Goal: Task Accomplishment & Management: Manage account settings

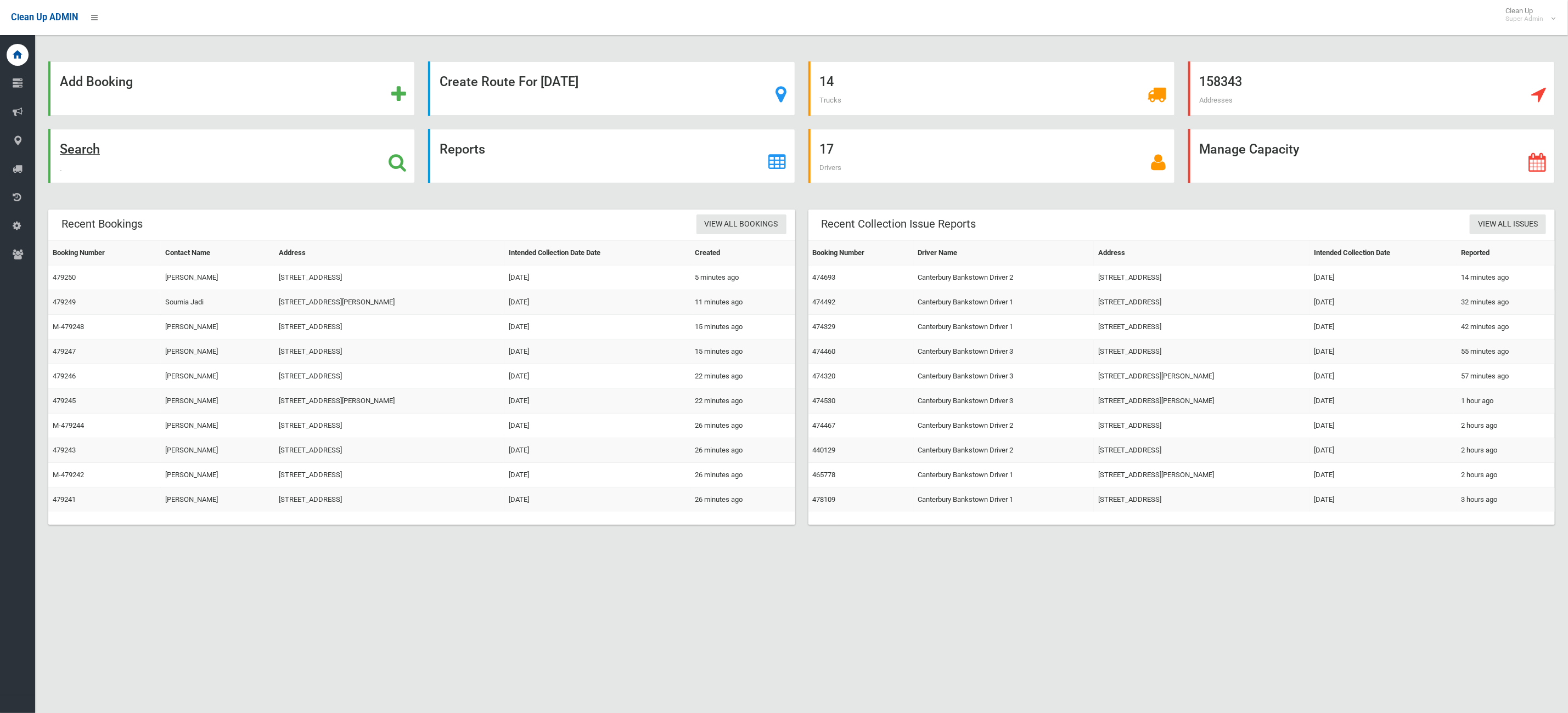
click at [180, 147] on div "Search" at bounding box center [231, 156] width 366 height 54
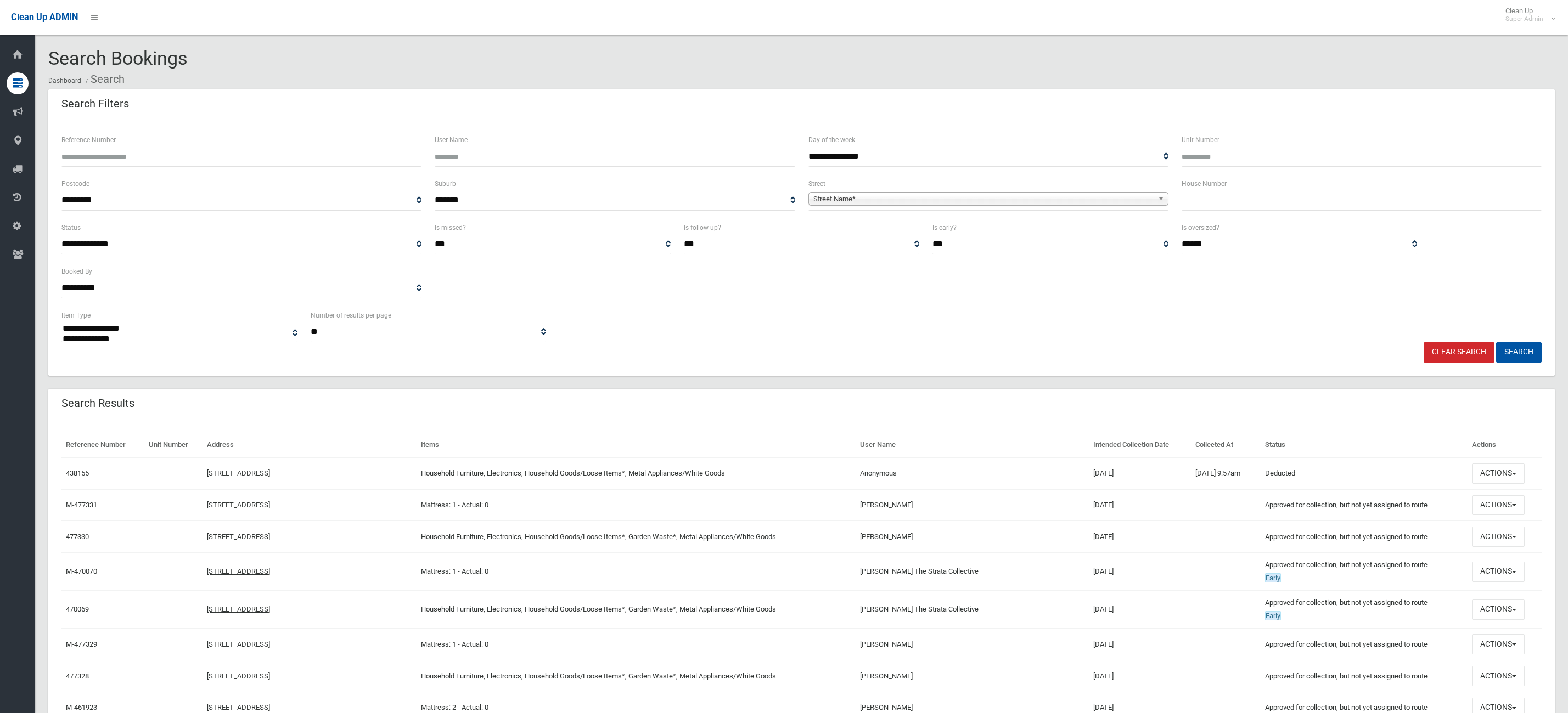
select select
click at [323, 159] on input "Reference Number" at bounding box center [241, 156] width 360 height 20
type input "******"
click at [1496, 343] on button "Search" at bounding box center [1519, 352] width 46 height 20
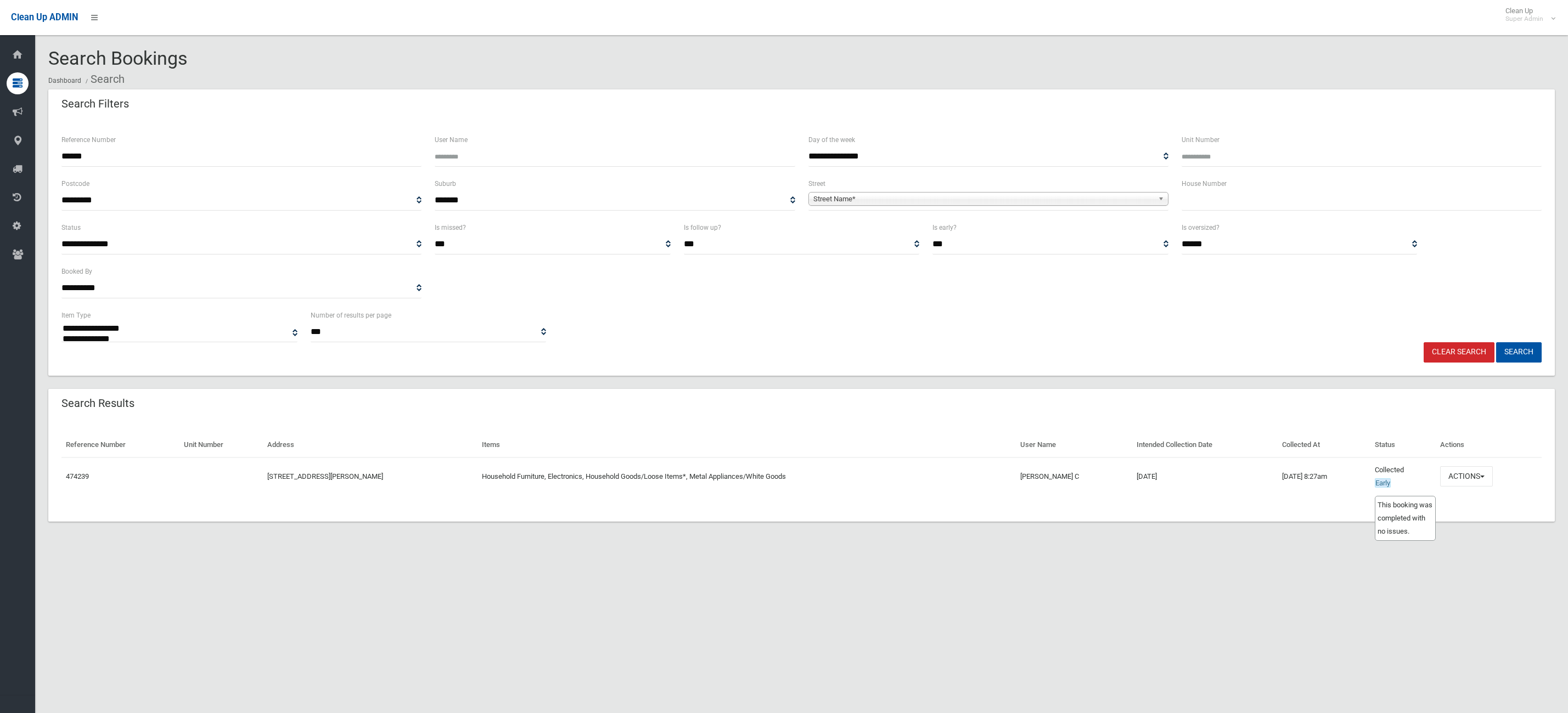
select select
click at [1469, 482] on button "Actions" at bounding box center [1466, 476] width 53 height 20
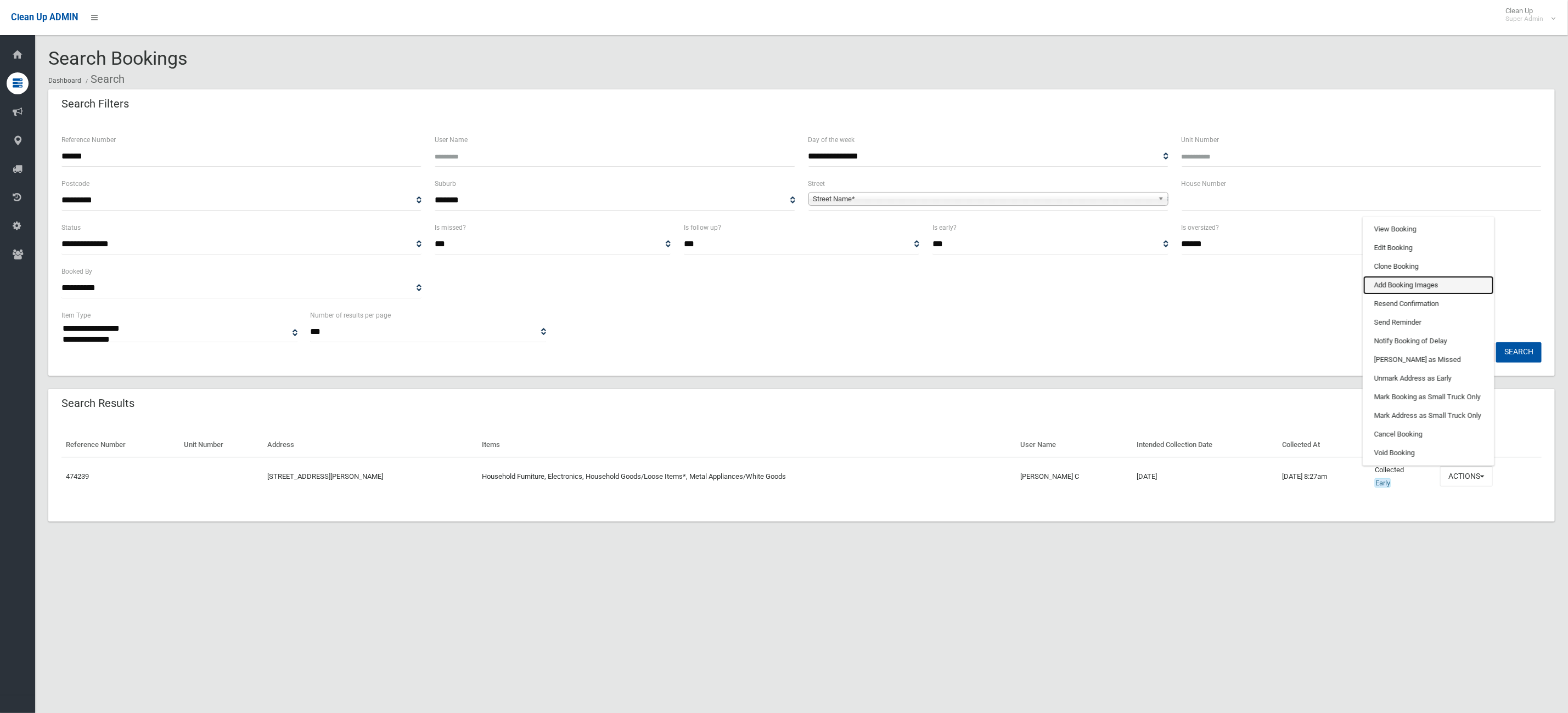
click at [1446, 287] on link "Add Booking Images" at bounding box center [1429, 285] width 131 height 19
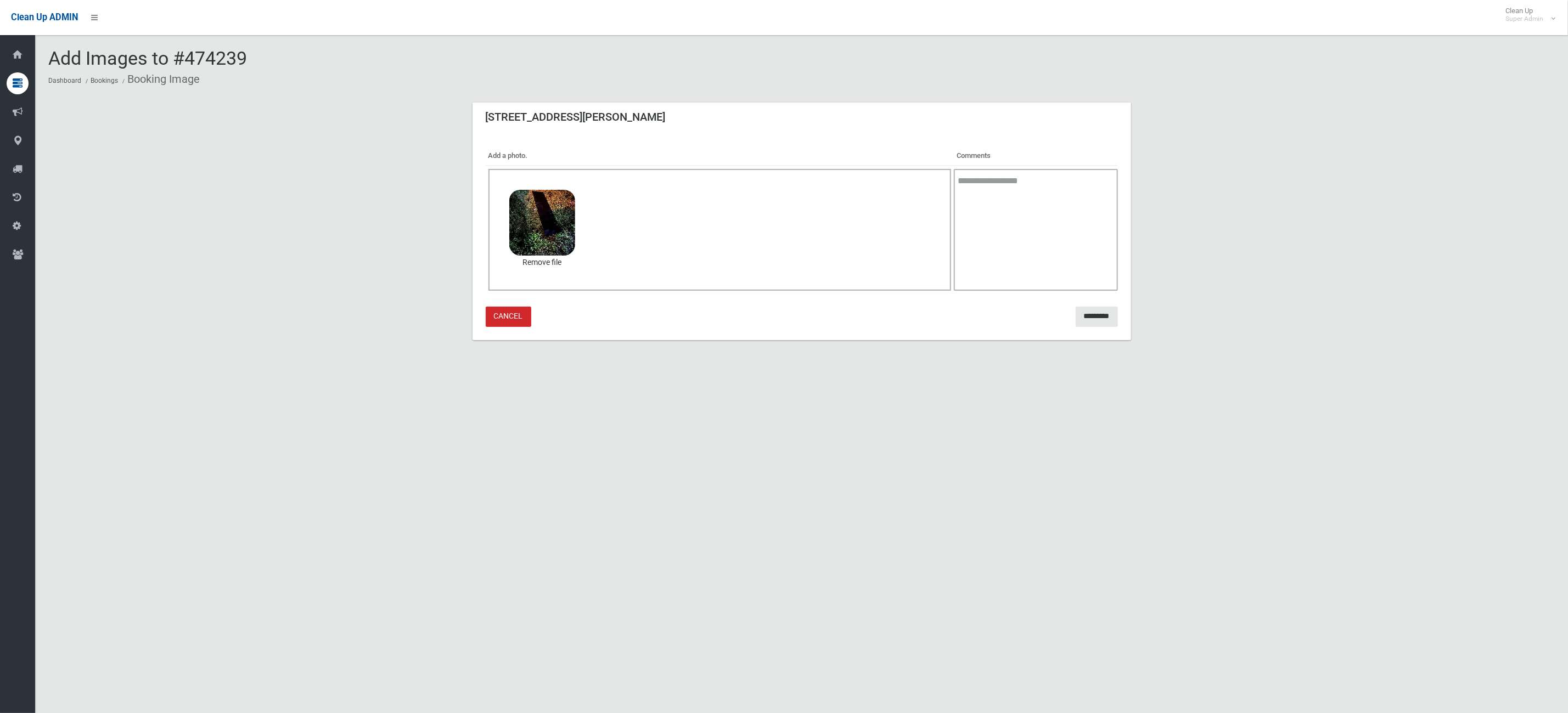
drag, startPoint x: 1087, startPoint y: 223, endPoint x: 1101, endPoint y: 232, distance: 16.6
click at [1094, 228] on textarea at bounding box center [1035, 230] width 164 height 122
type textarea "**********"
click at [1102, 310] on input "*********" at bounding box center [1096, 316] width 42 height 20
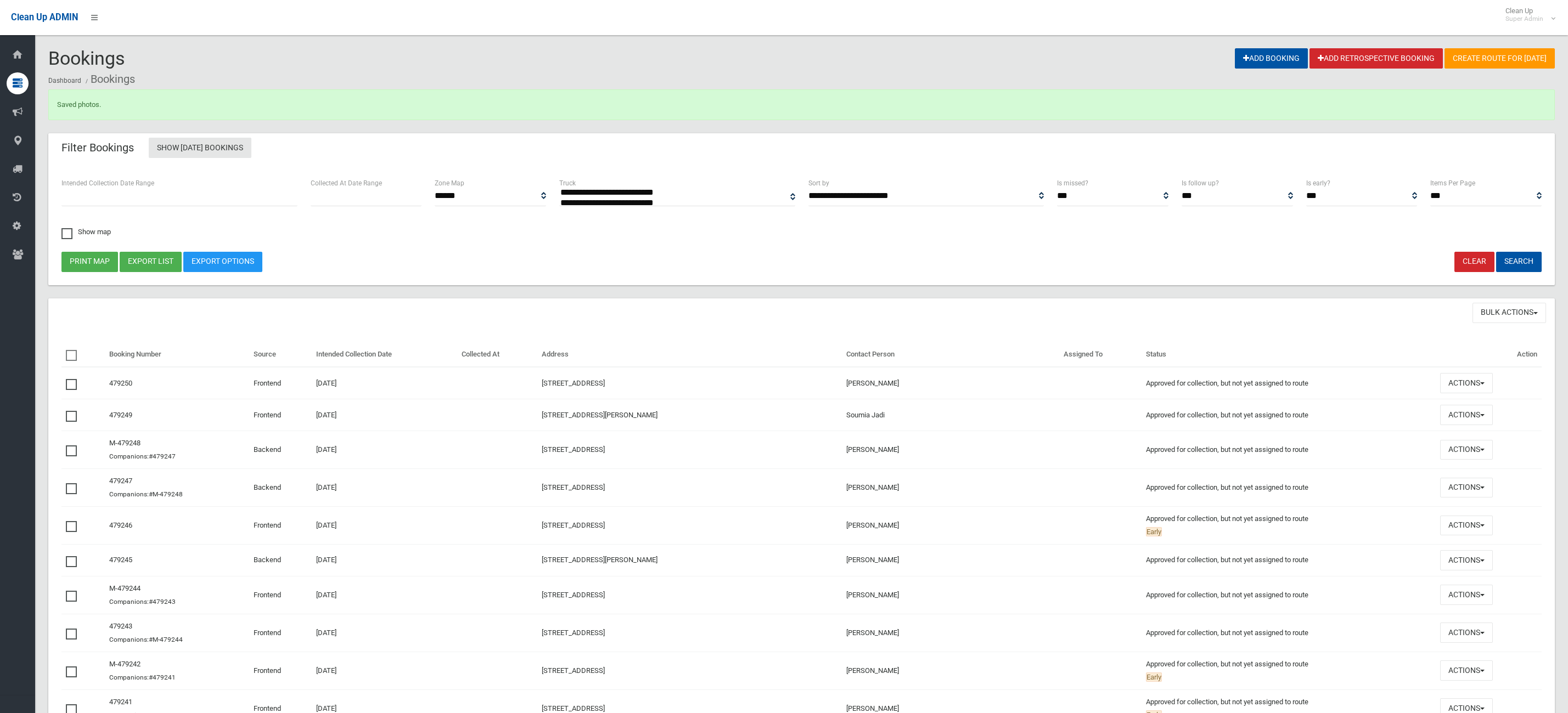
select select
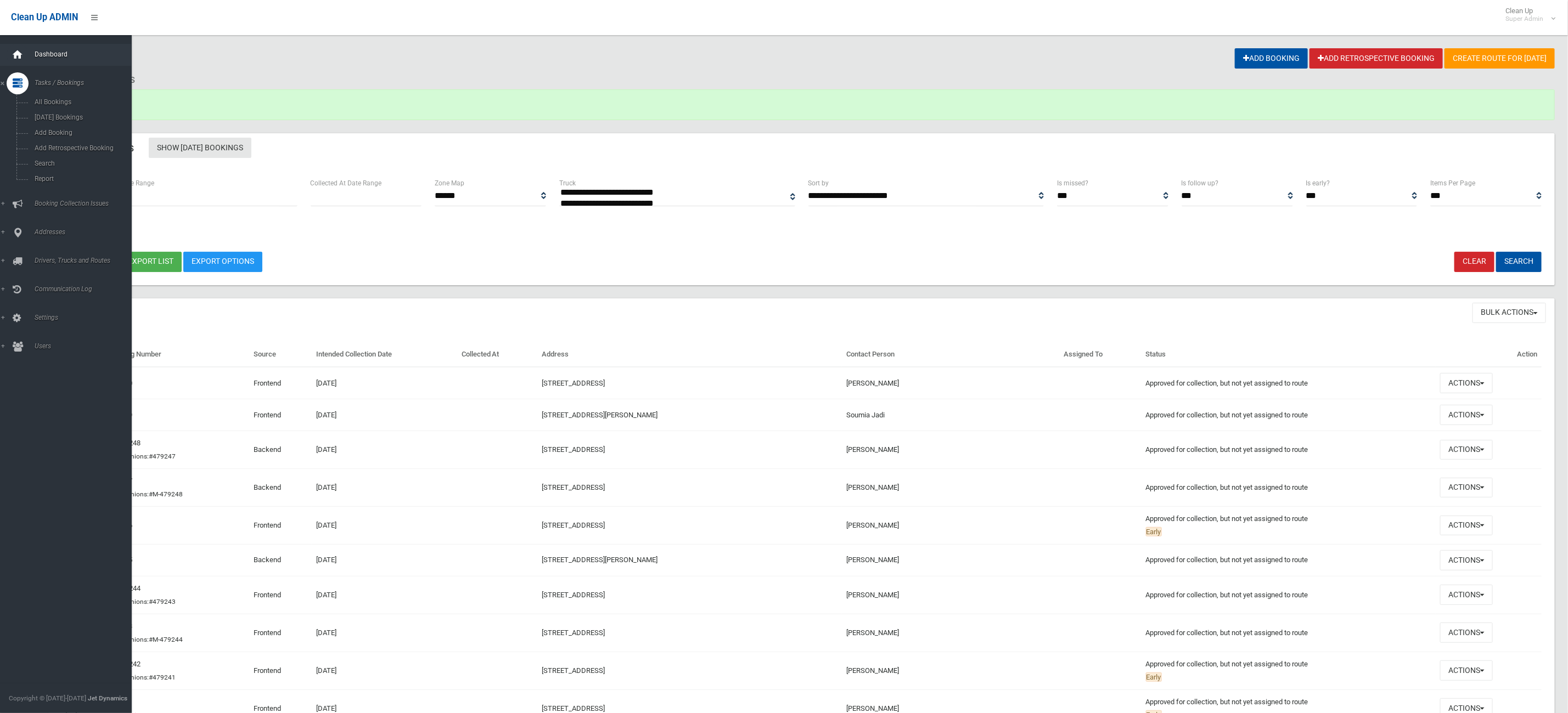
click at [19, 51] on icon at bounding box center [18, 55] width 12 height 22
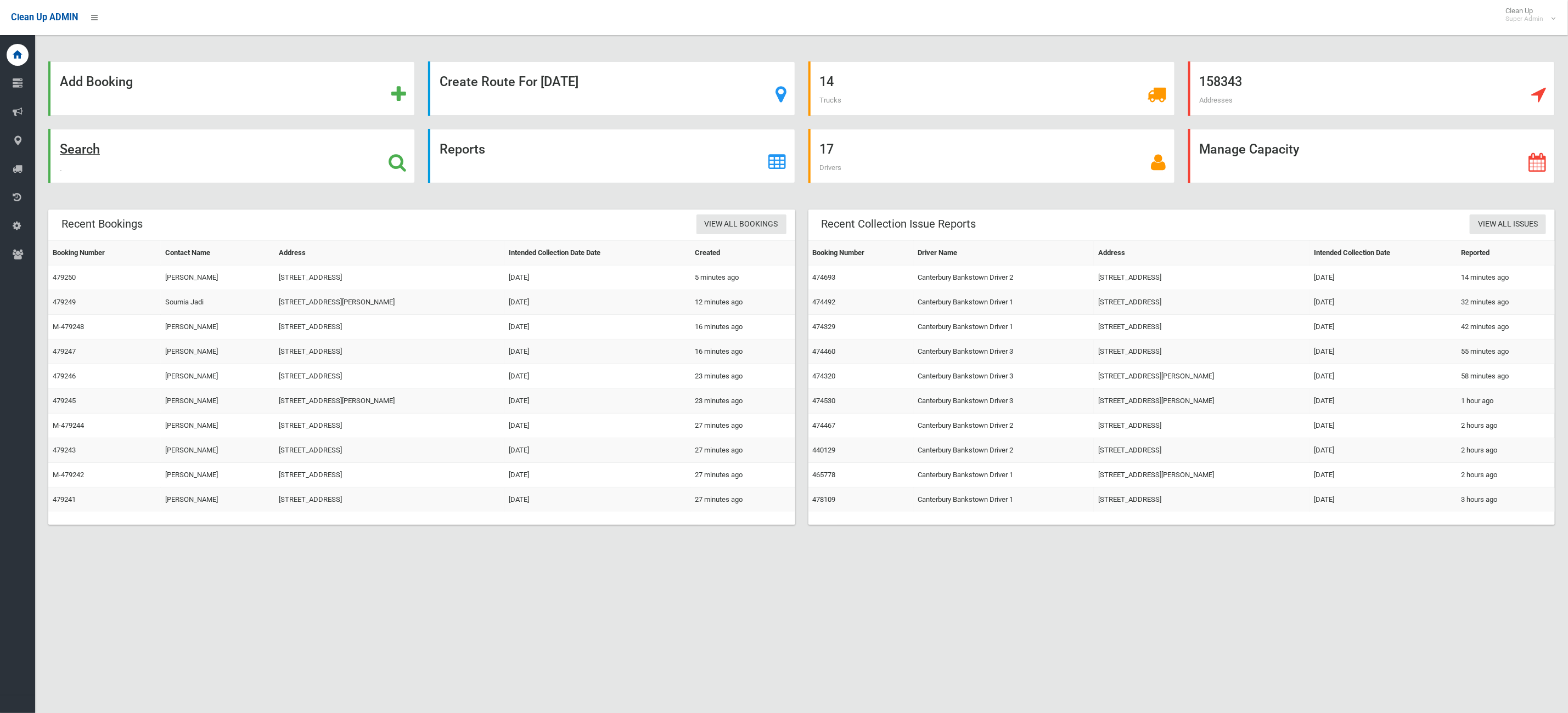
click at [89, 159] on div "Search" at bounding box center [231, 156] width 366 height 54
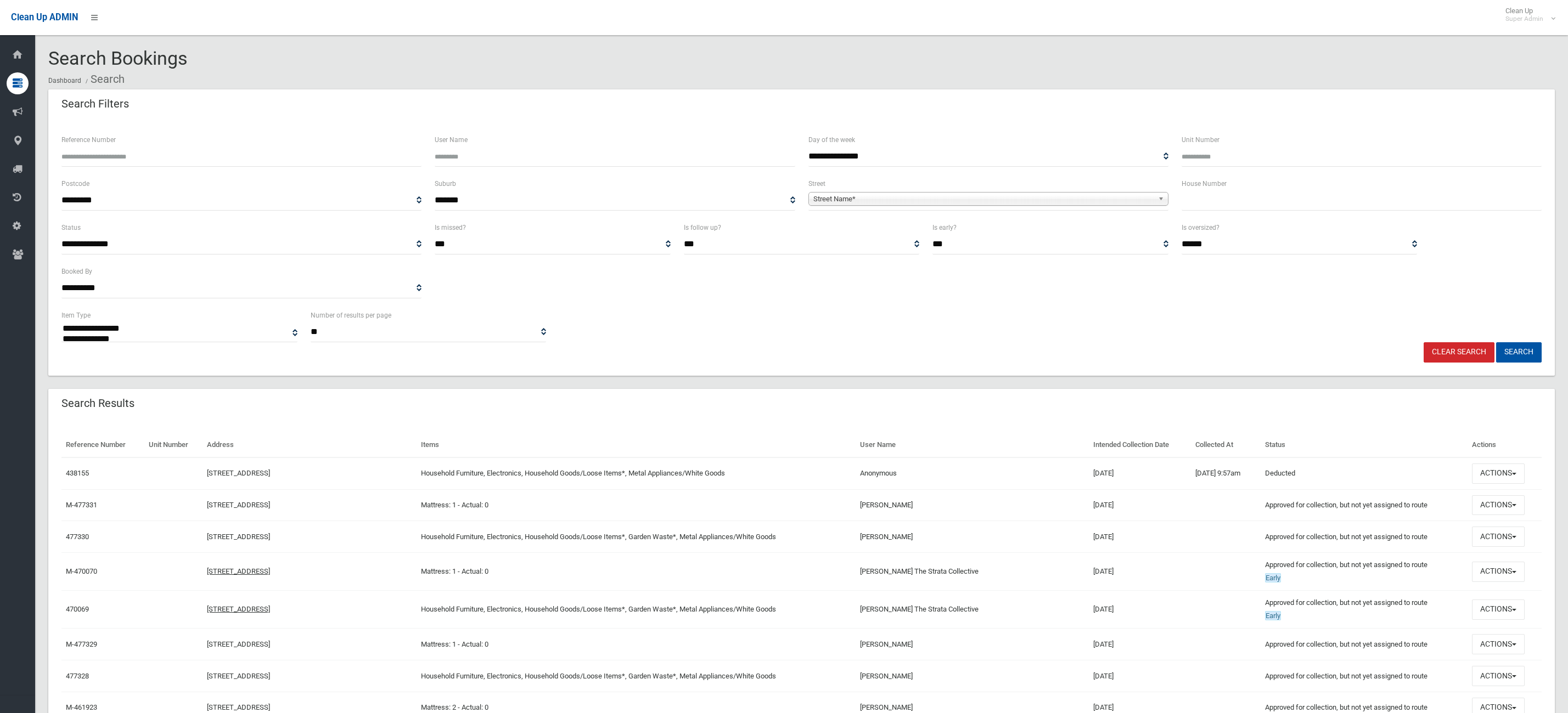
select select
click at [273, 150] on input "Reference Number" at bounding box center [241, 156] width 360 height 20
type input "******"
click at [1496, 343] on button "Search" at bounding box center [1519, 352] width 46 height 20
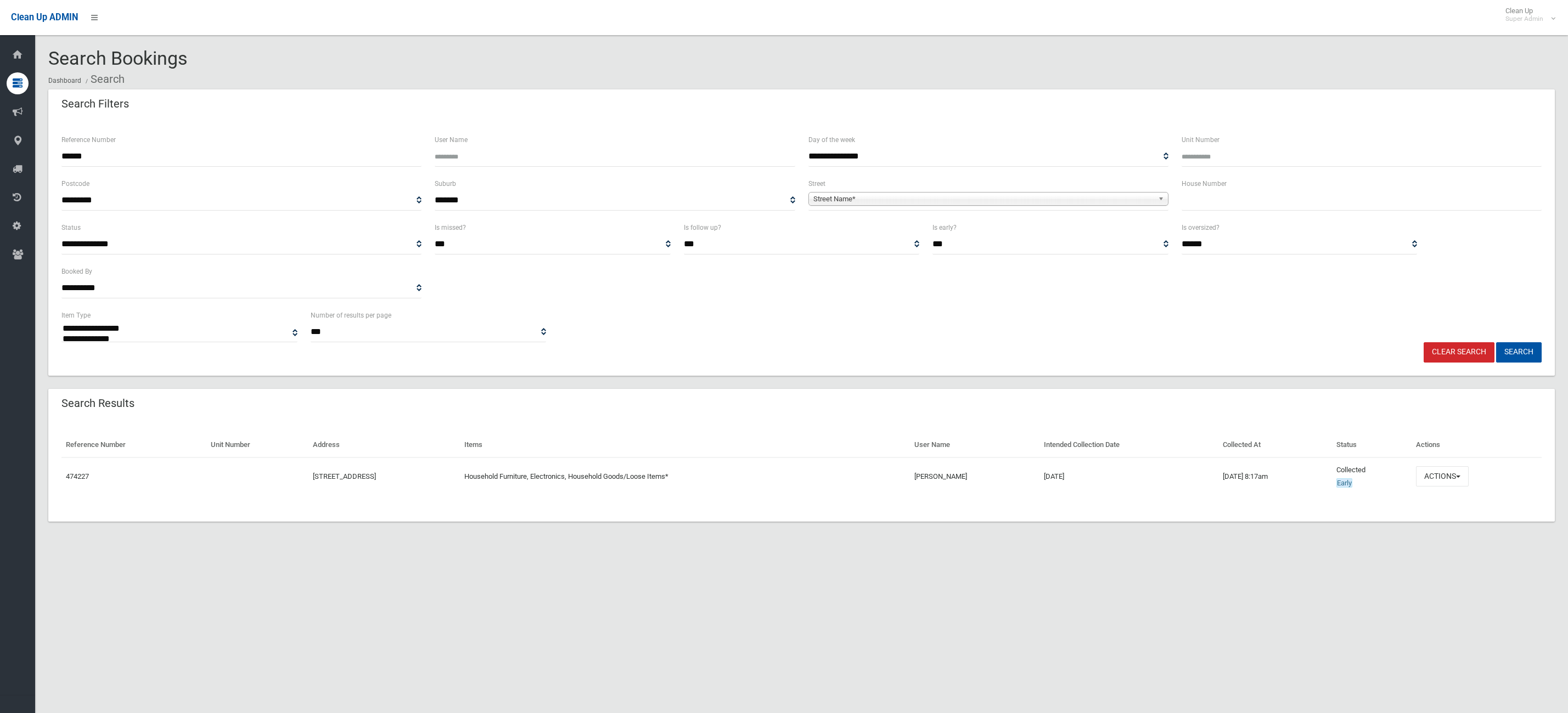
select select
click at [1469, 470] on button "Actions" at bounding box center [1442, 476] width 53 height 20
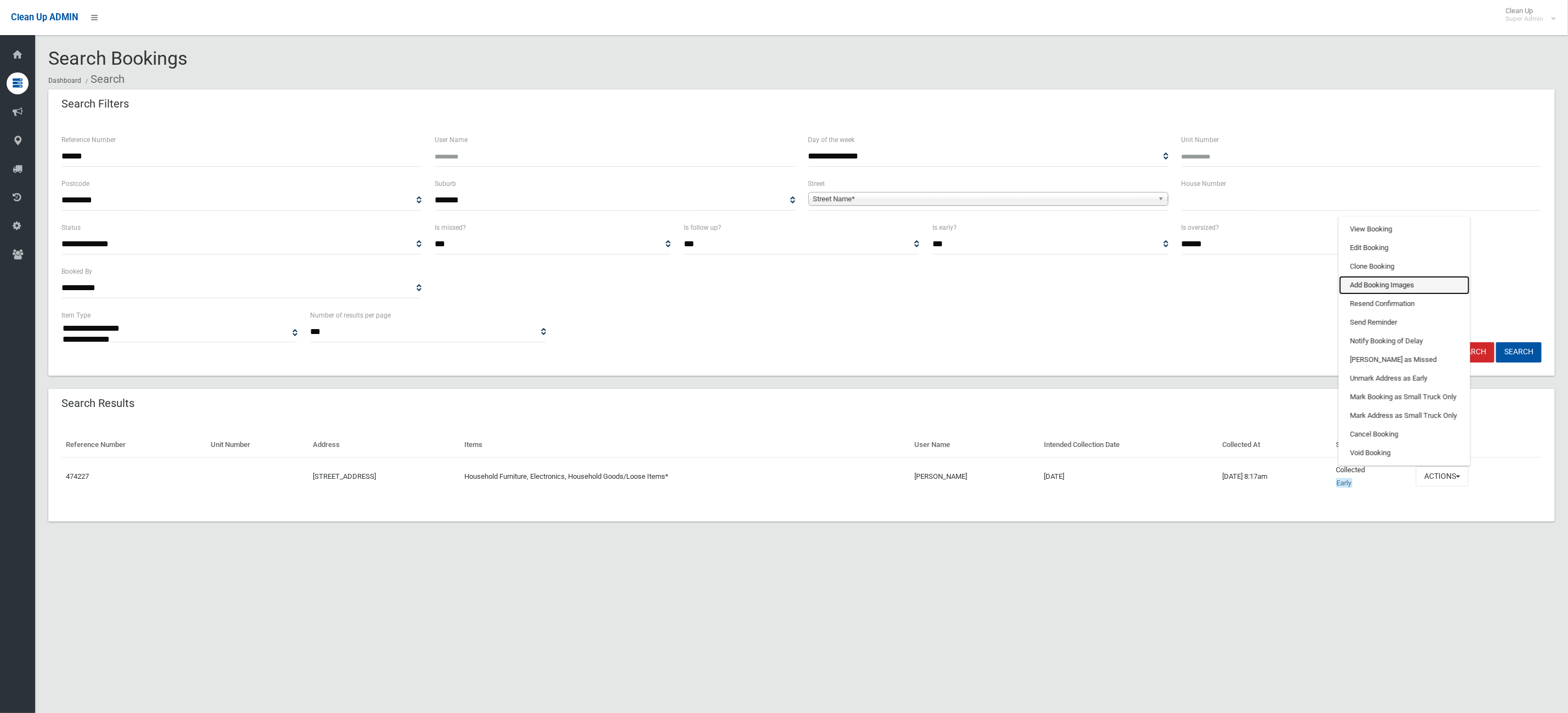
click at [1432, 287] on link "Add Booking Images" at bounding box center [1404, 285] width 131 height 19
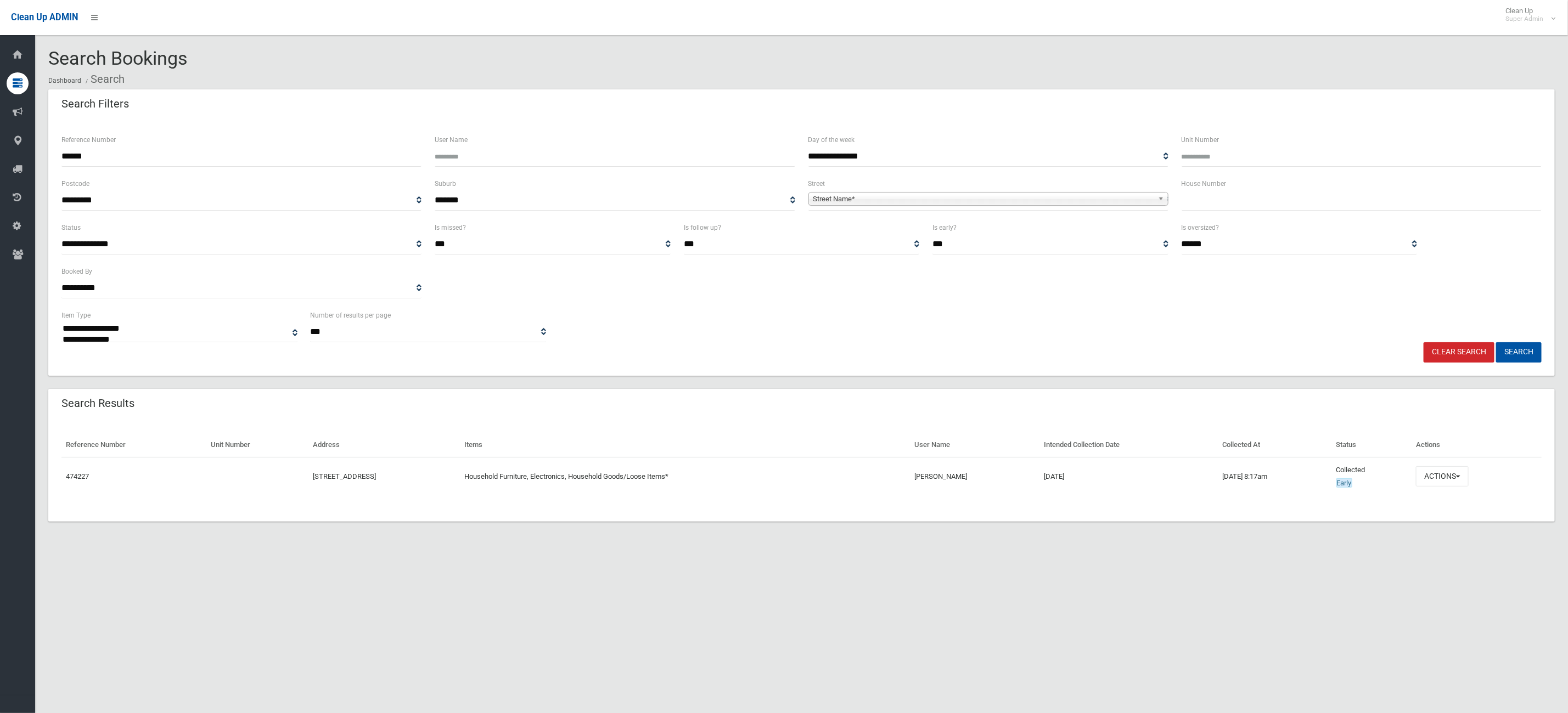
drag, startPoint x: 231, startPoint y: 158, endPoint x: -372, endPoint y: 117, distance: 604.4
click at [0, 117] on html "Clean Up ADMIN Clean Up Super Admin Logout Search Bookings Dashboard Search" at bounding box center [784, 356] width 1568 height 713
type input "******"
click at [1496, 343] on button "Search" at bounding box center [1519, 352] width 46 height 20
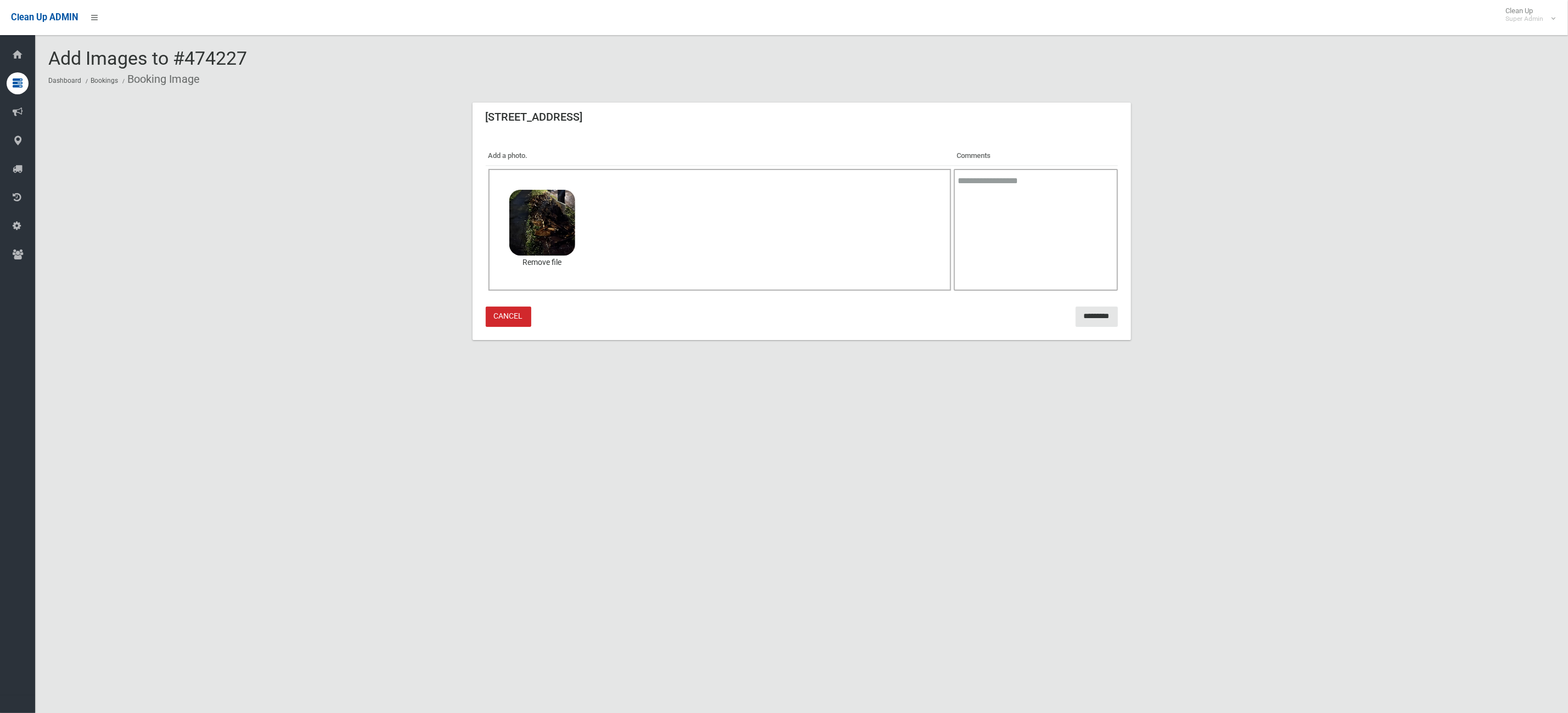
click at [975, 226] on textarea at bounding box center [1035, 230] width 164 height 122
type textarea "**********"
click at [1095, 318] on input "*********" at bounding box center [1096, 316] width 42 height 20
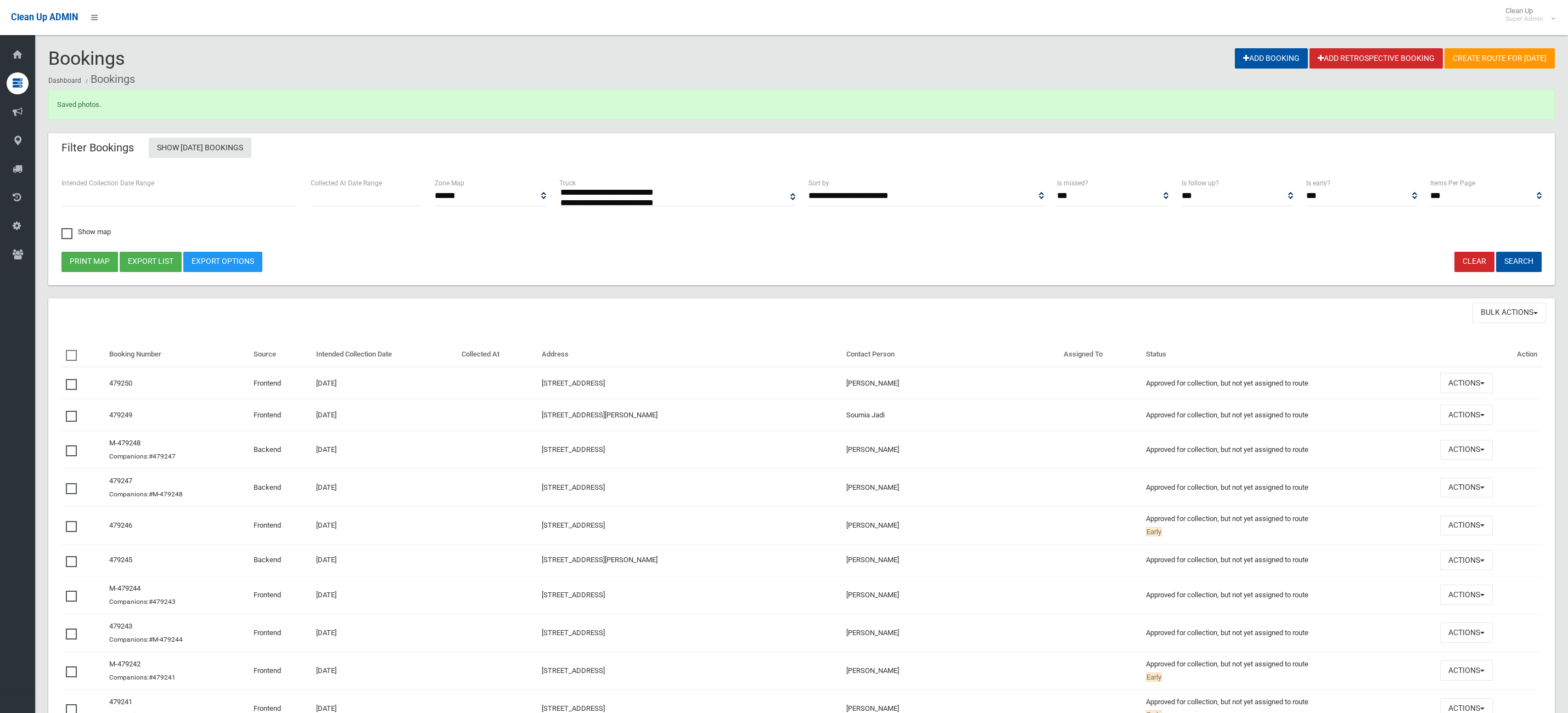
select select
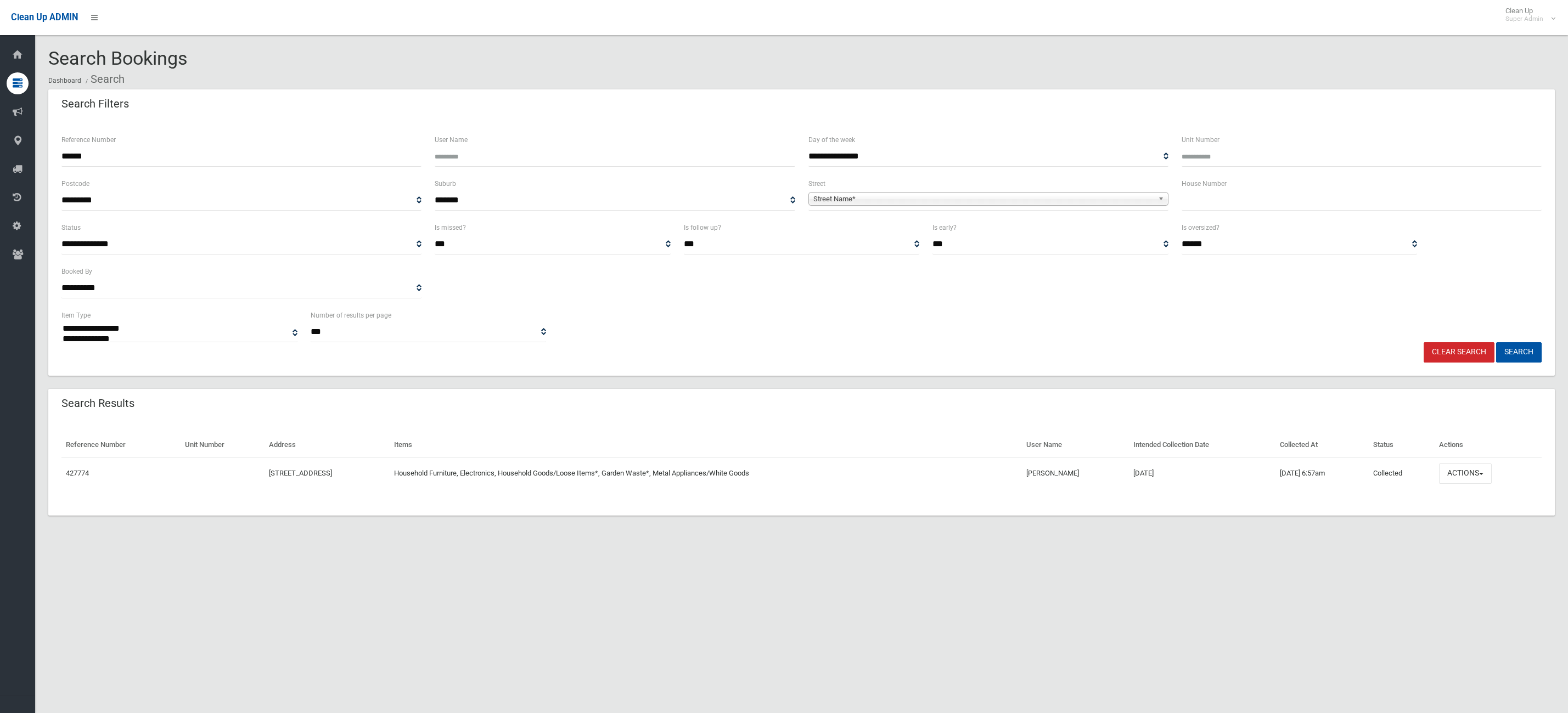
select select
drag, startPoint x: 121, startPoint y: 156, endPoint x: -299, endPoint y: 142, distance: 420.2
click at [0, 142] on html "Clean Up ADMIN Clean Up Super Admin Logout Search Bookings Dashboard Search" at bounding box center [784, 356] width 1568 height 713
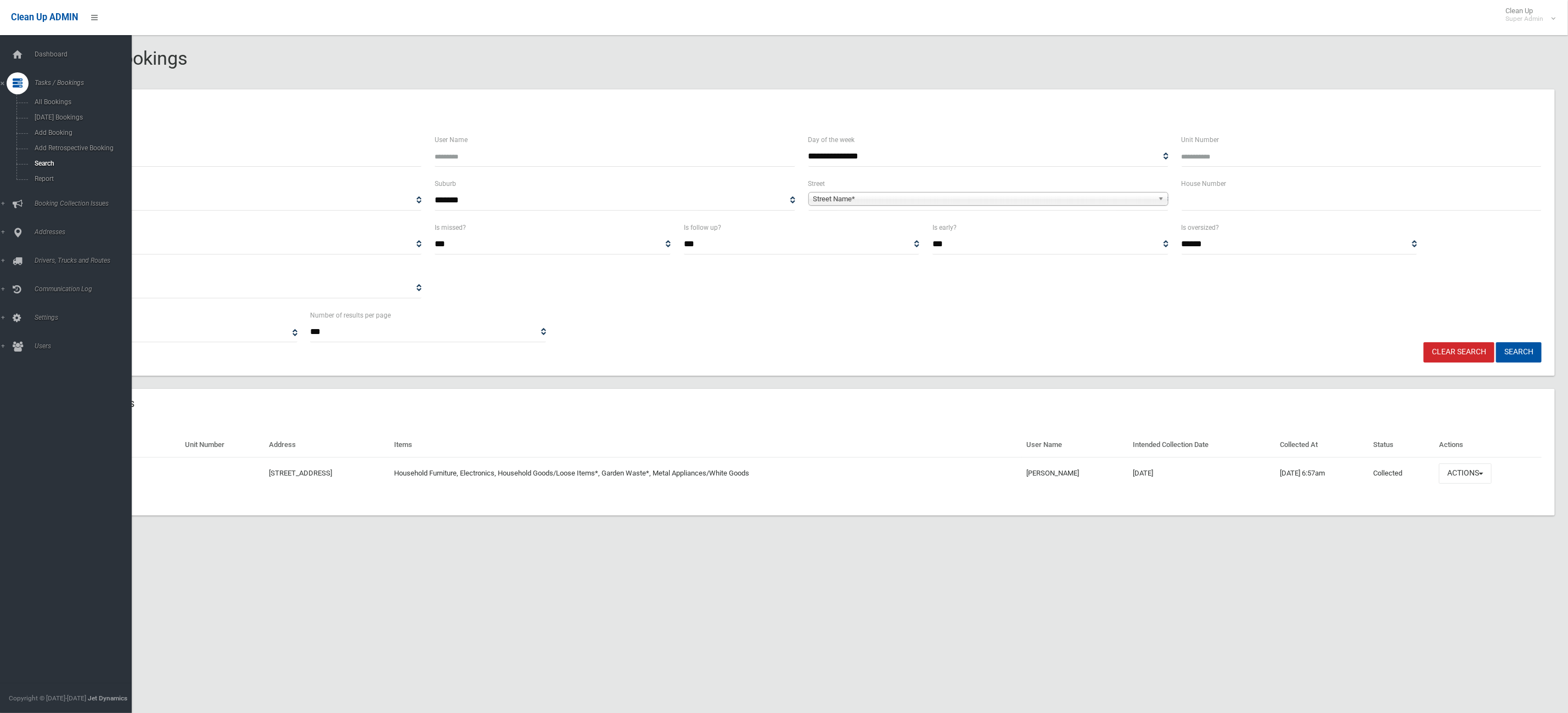
type input "******"
click at [1496, 343] on button "Search" at bounding box center [1519, 352] width 46 height 20
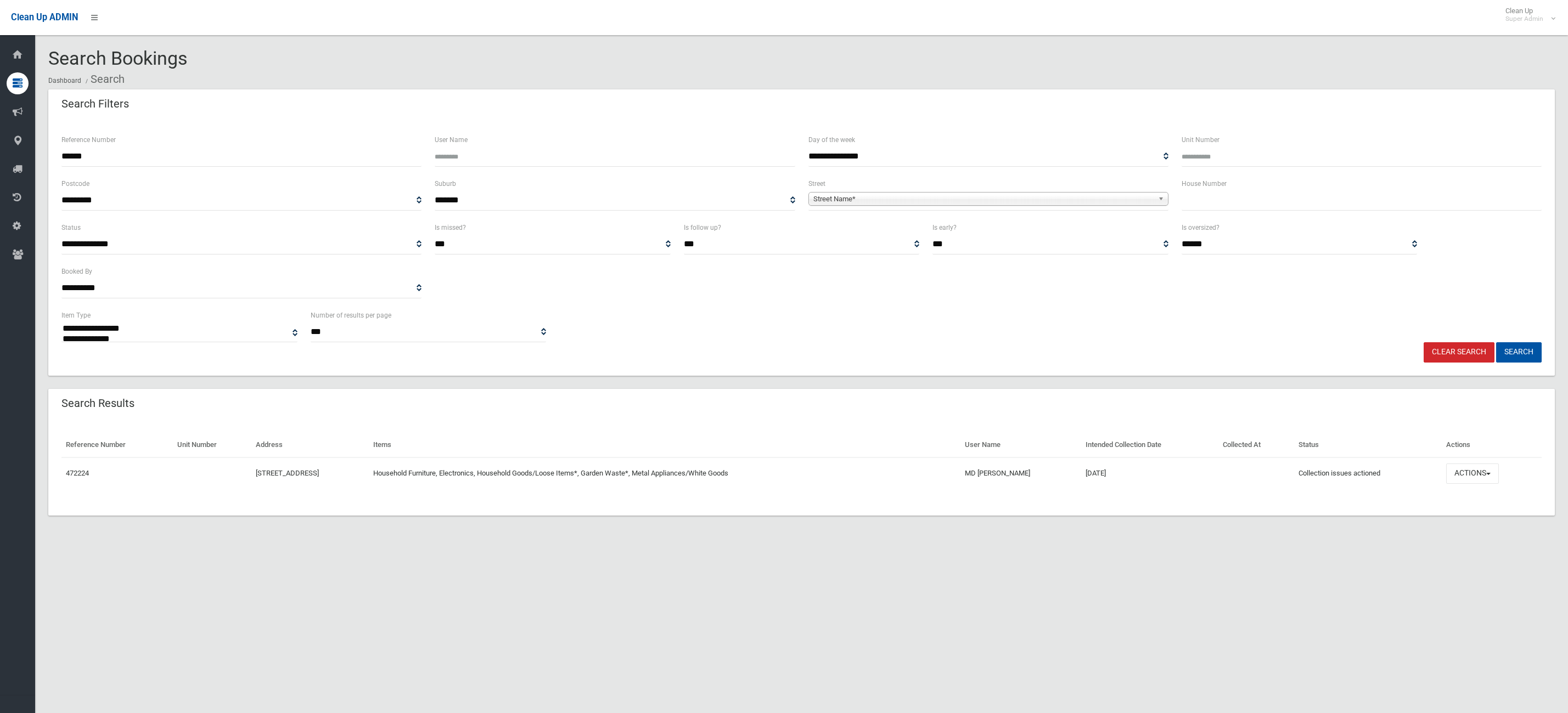
select select
click at [1467, 471] on button "Actions" at bounding box center [1472, 473] width 53 height 20
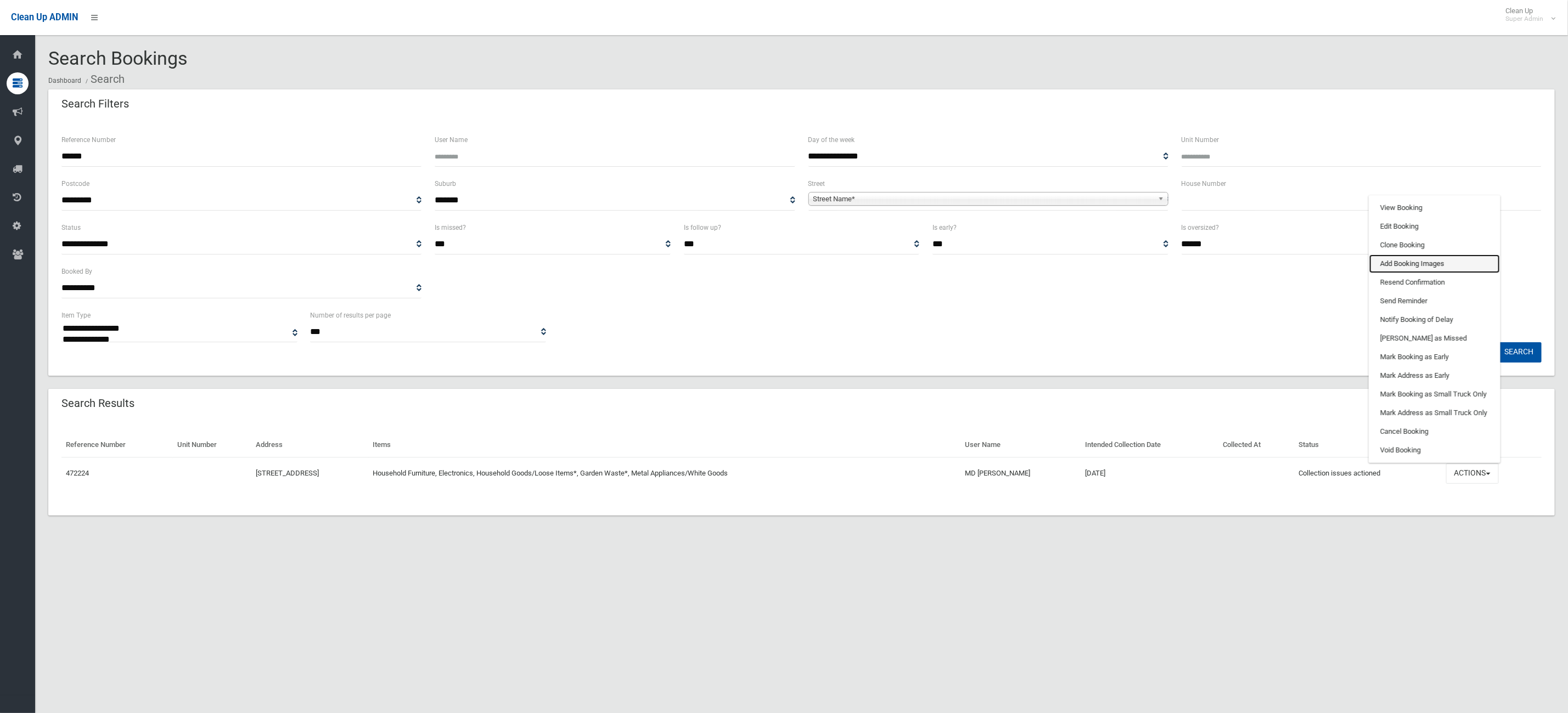
click at [1452, 260] on link "Add Booking Images" at bounding box center [1435, 263] width 131 height 19
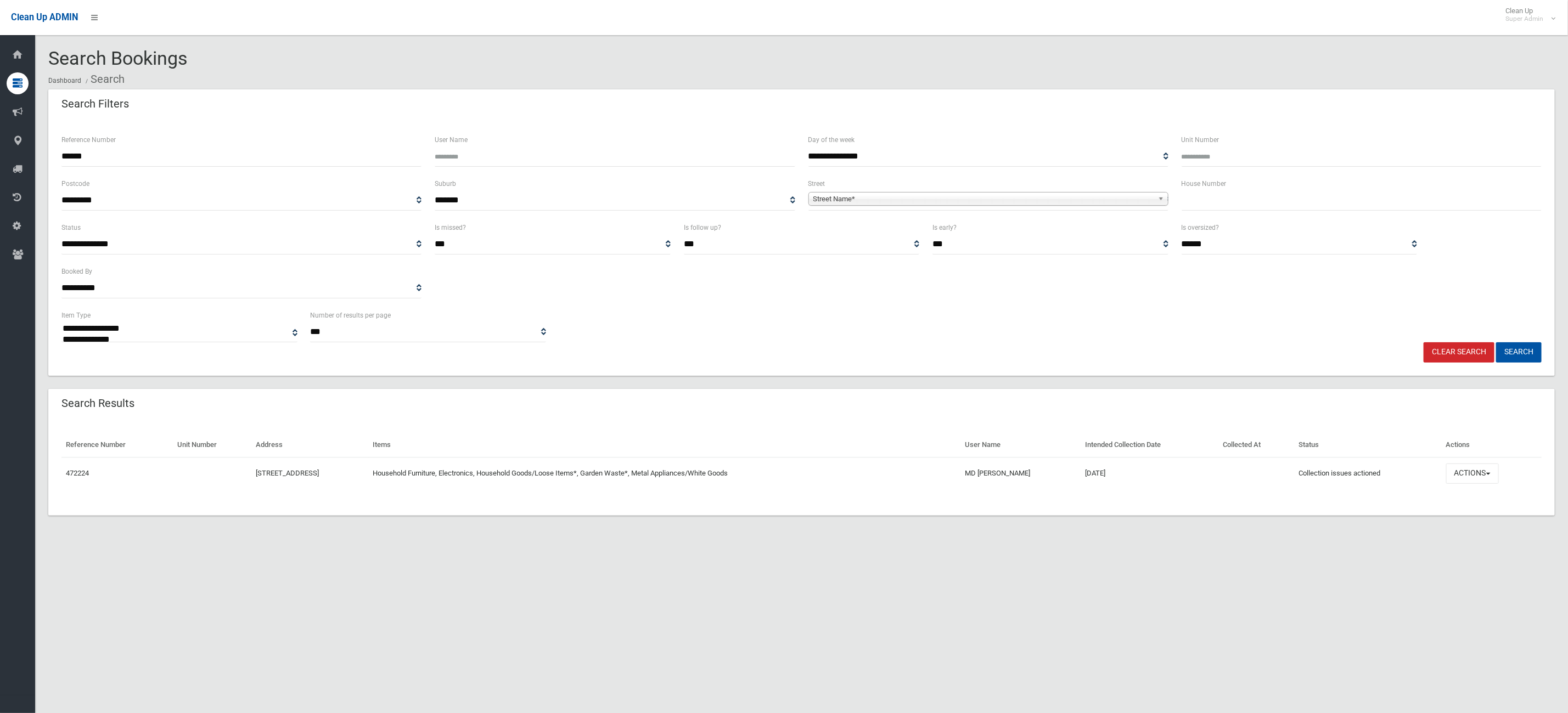
drag, startPoint x: 158, startPoint y: 148, endPoint x: -91, endPoint y: 148, distance: 249.0
click at [0, 148] on html "Clean Up ADMIN Clean Up Super Admin Logout Search Bookings Dashboard Search" at bounding box center [784, 356] width 1568 height 713
click at [1496, 343] on button "Search" at bounding box center [1519, 352] width 46 height 20
drag, startPoint x: 153, startPoint y: 150, endPoint x: -63, endPoint y: 142, distance: 216.1
click at [0, 142] on html "Clean Up ADMIN Clean Up Super Admin Logout Search Bookings Dashboard Search" at bounding box center [784, 356] width 1568 height 713
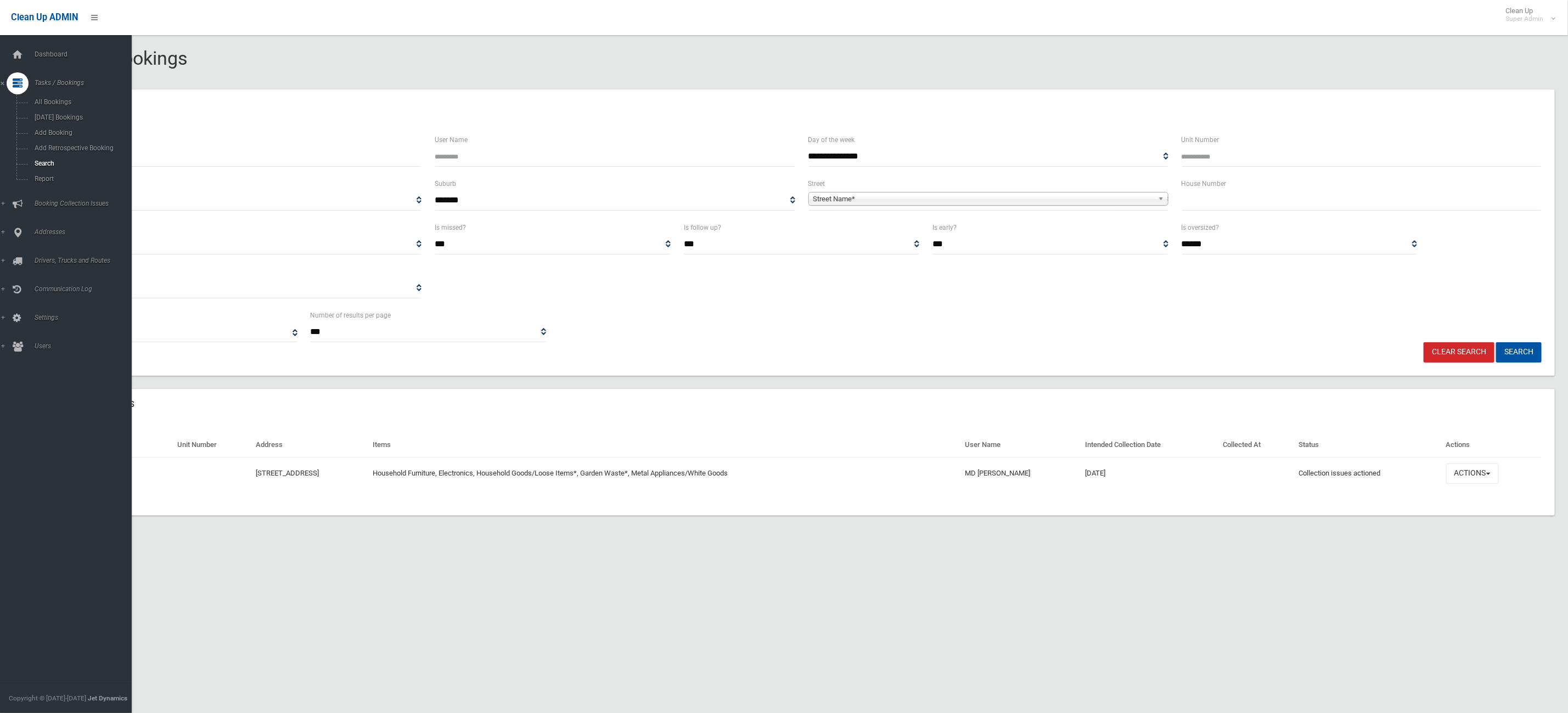
type input "******"
click at [1496, 343] on button "Search" at bounding box center [1519, 352] width 46 height 20
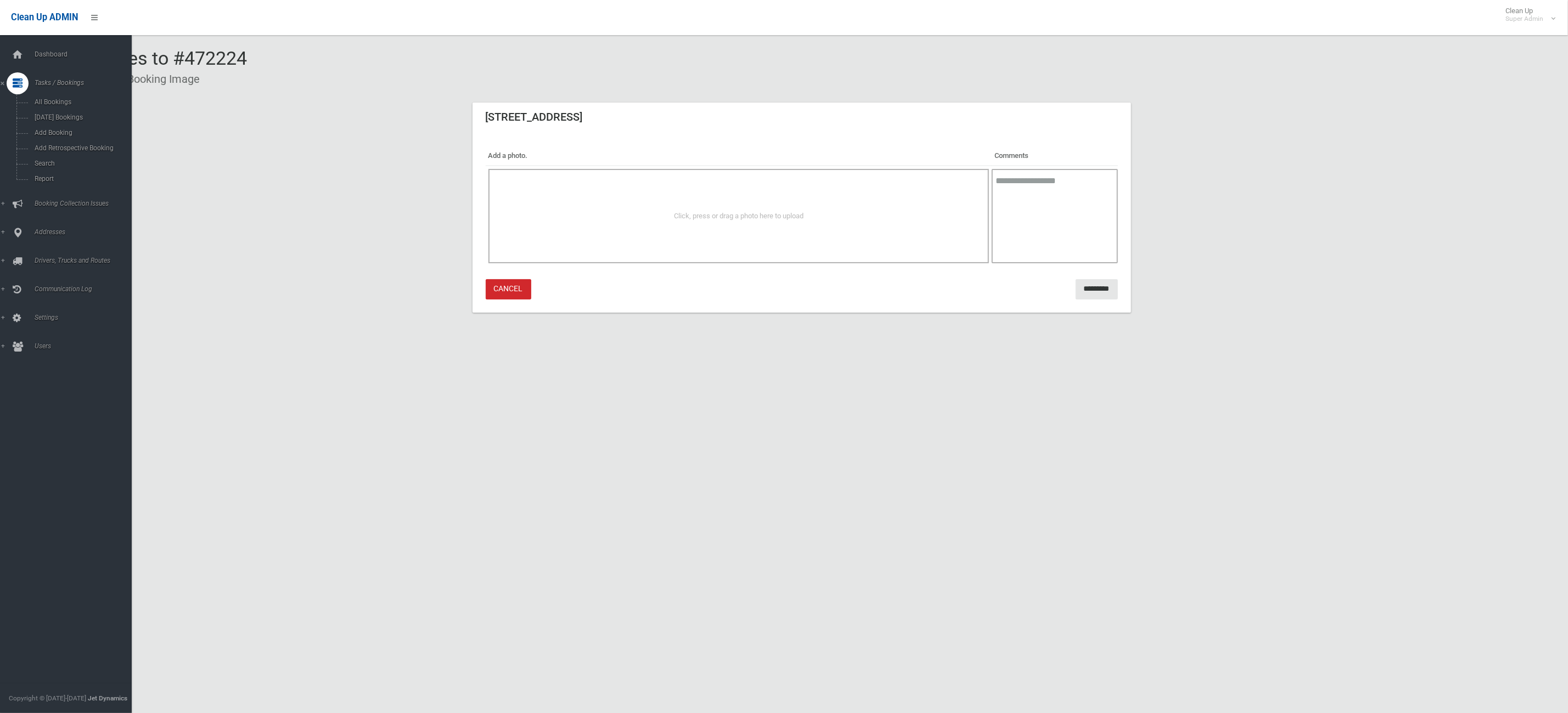
drag, startPoint x: 923, startPoint y: 517, endPoint x: 907, endPoint y: 516, distance: 16.0
click at [924, 516] on div "Add Images to #472224 Dashboard Bookings Booking Image [STREET_ADDRESS] Add a p…" at bounding box center [784, 370] width 1568 height 713
click at [561, 507] on div "Add Images to #472224 Dashboard Bookings Booking Image [STREET_ADDRESS] Add a p…" at bounding box center [784, 370] width 1568 height 713
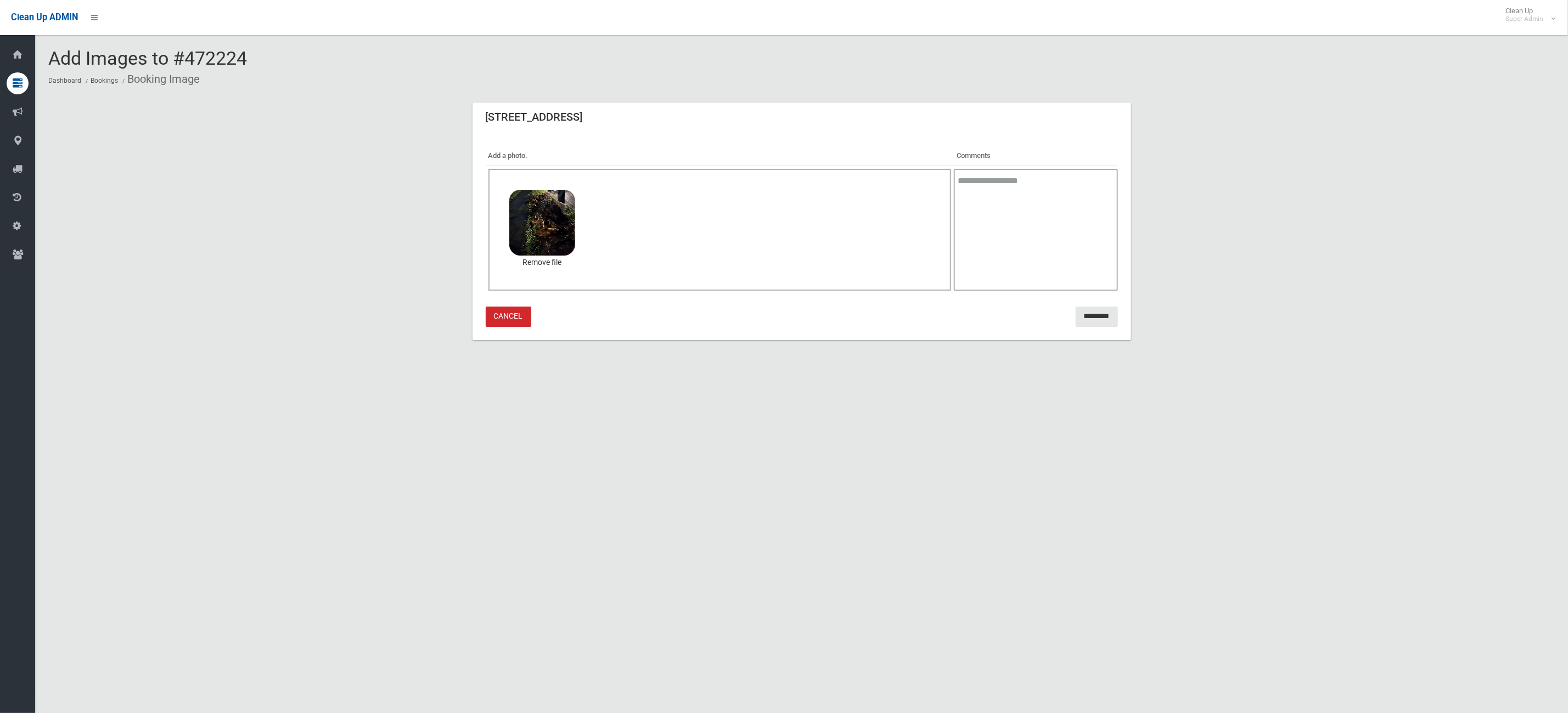
click at [1001, 229] on textarea at bounding box center [1035, 230] width 164 height 122
type textarea "**********"
click at [1108, 310] on input "*********" at bounding box center [1096, 316] width 42 height 20
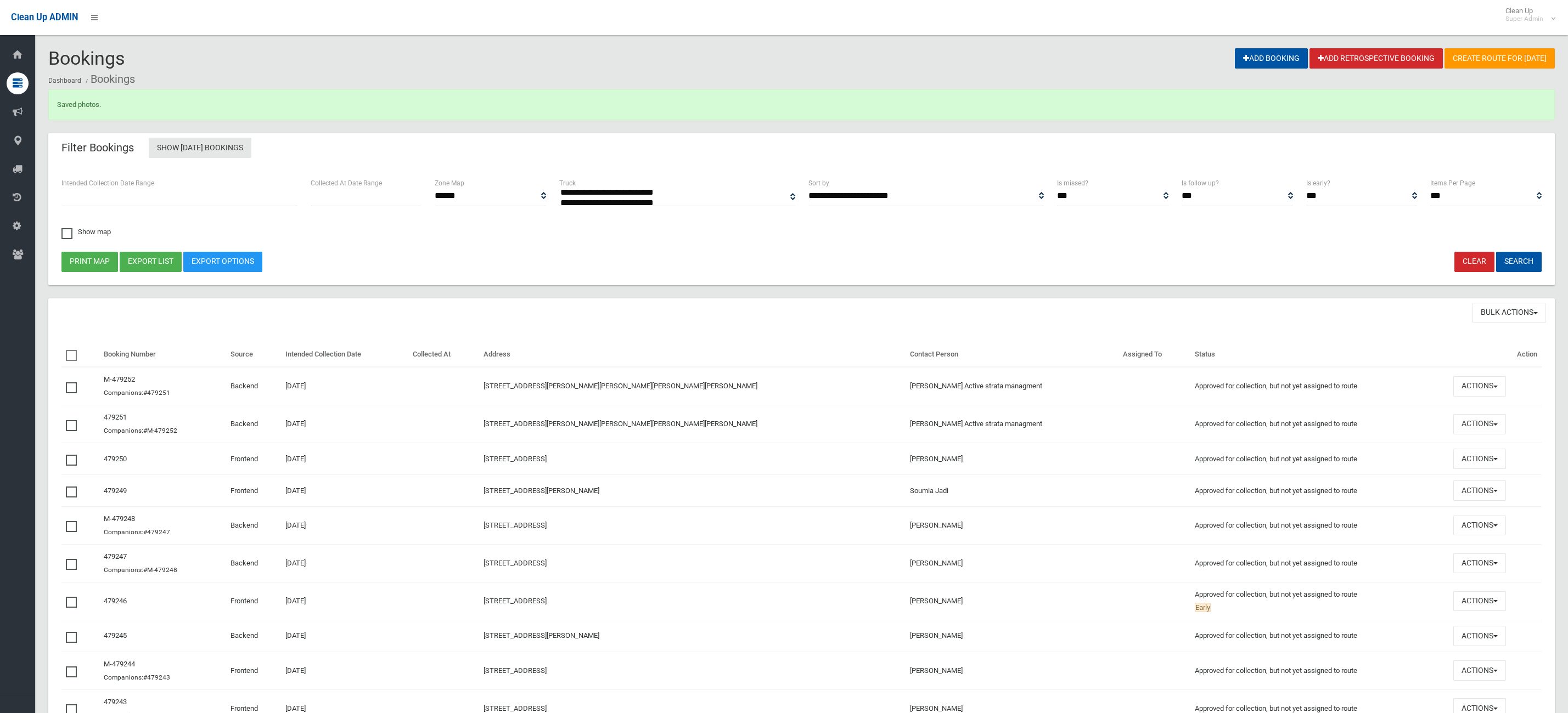
select select
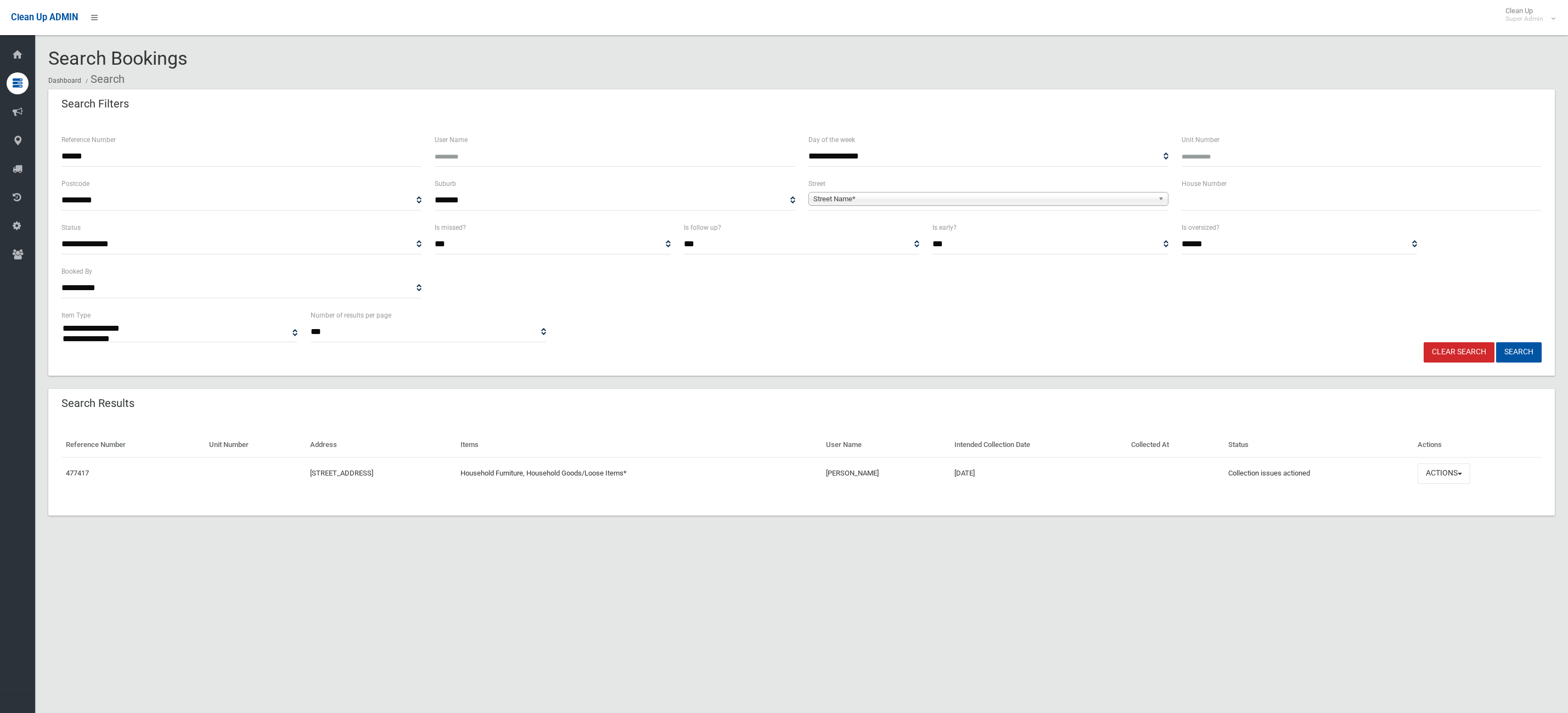
select select
click at [1493, 461] on td "Actions View Booking Edit Booking Clone Booking Add Booking Images Resend Confi…" at bounding box center [1477, 473] width 128 height 32
click at [1468, 473] on button "Actions" at bounding box center [1444, 473] width 53 height 20
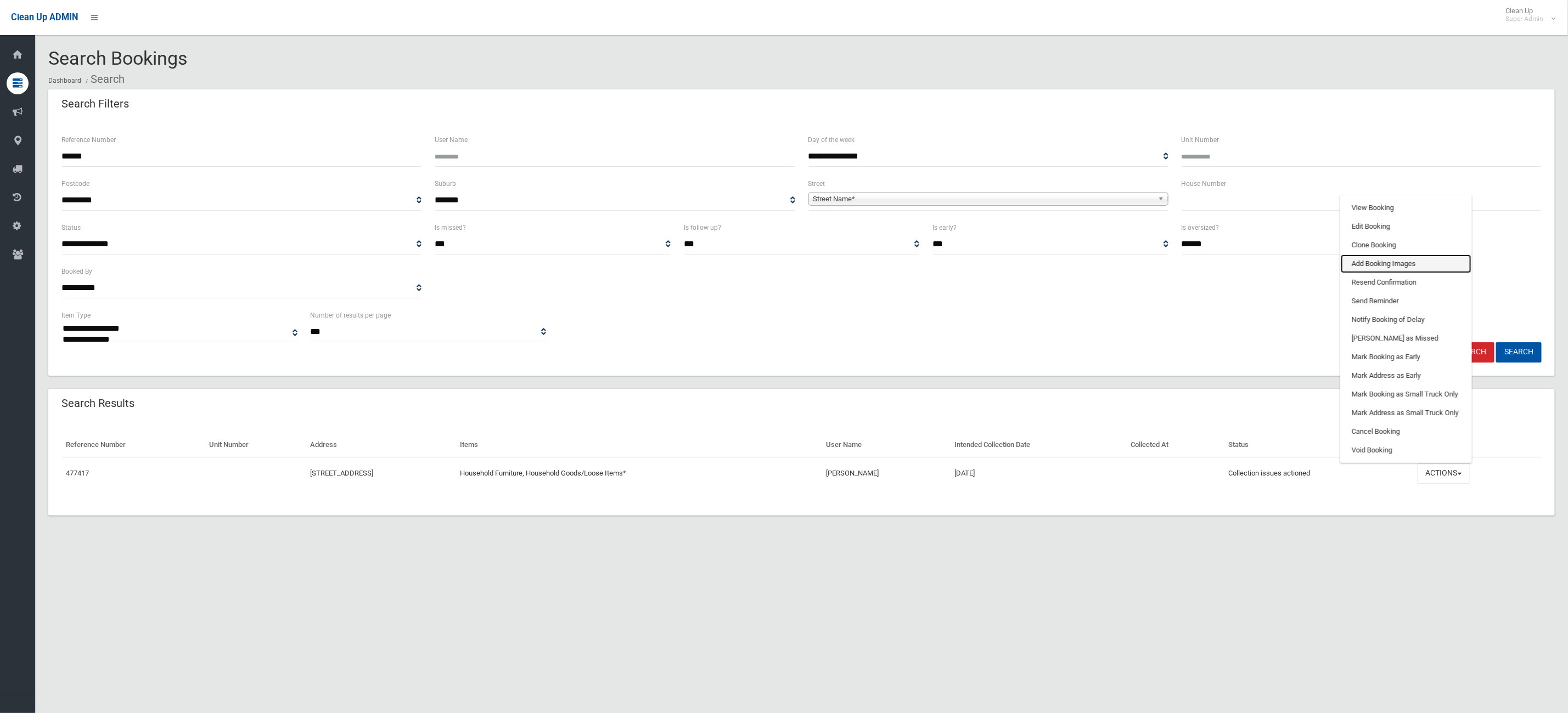
click at [1412, 266] on link "Add Booking Images" at bounding box center [1406, 263] width 131 height 19
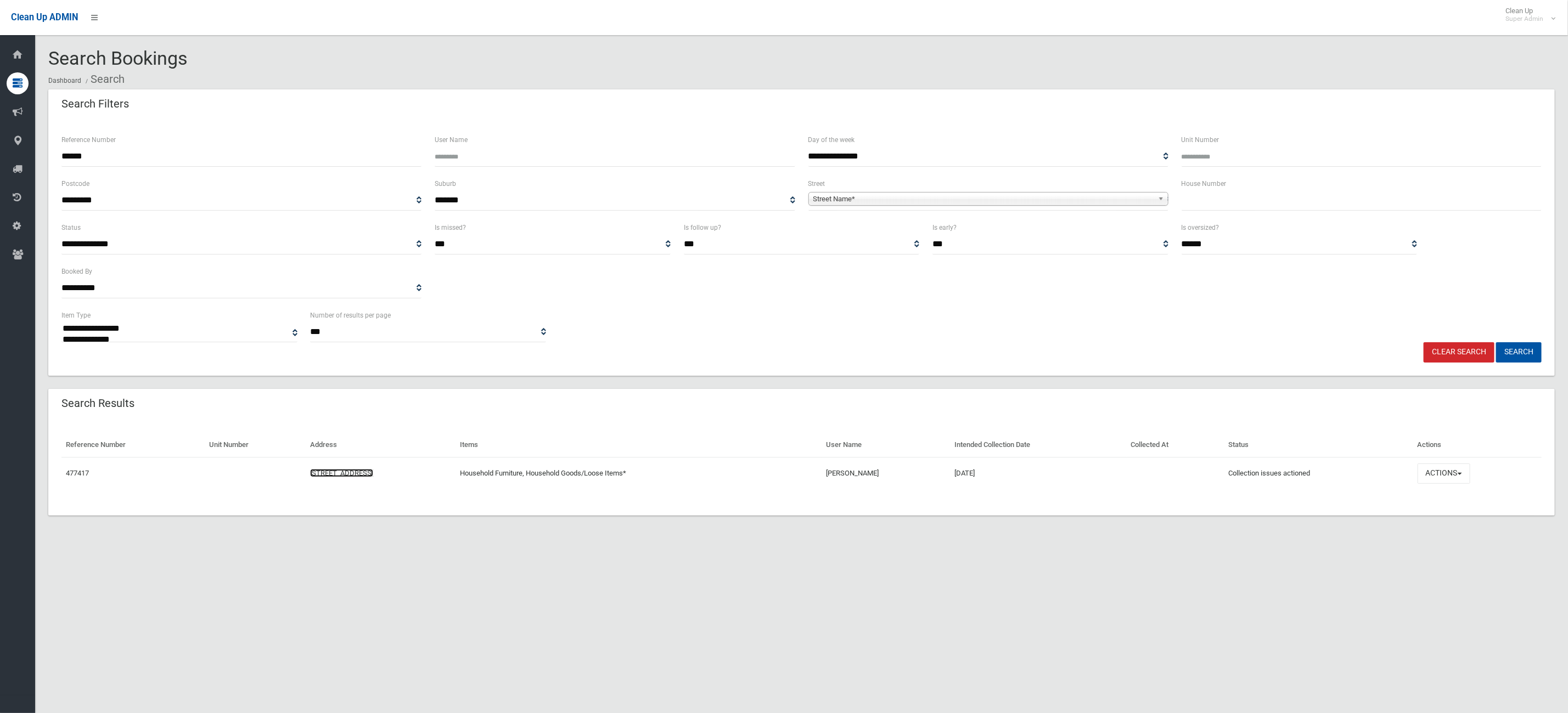
click at [341, 473] on link "[STREET_ADDRESS]" at bounding box center [341, 473] width 63 height 9
click at [1444, 471] on button "Actions" at bounding box center [1444, 473] width 53 height 20
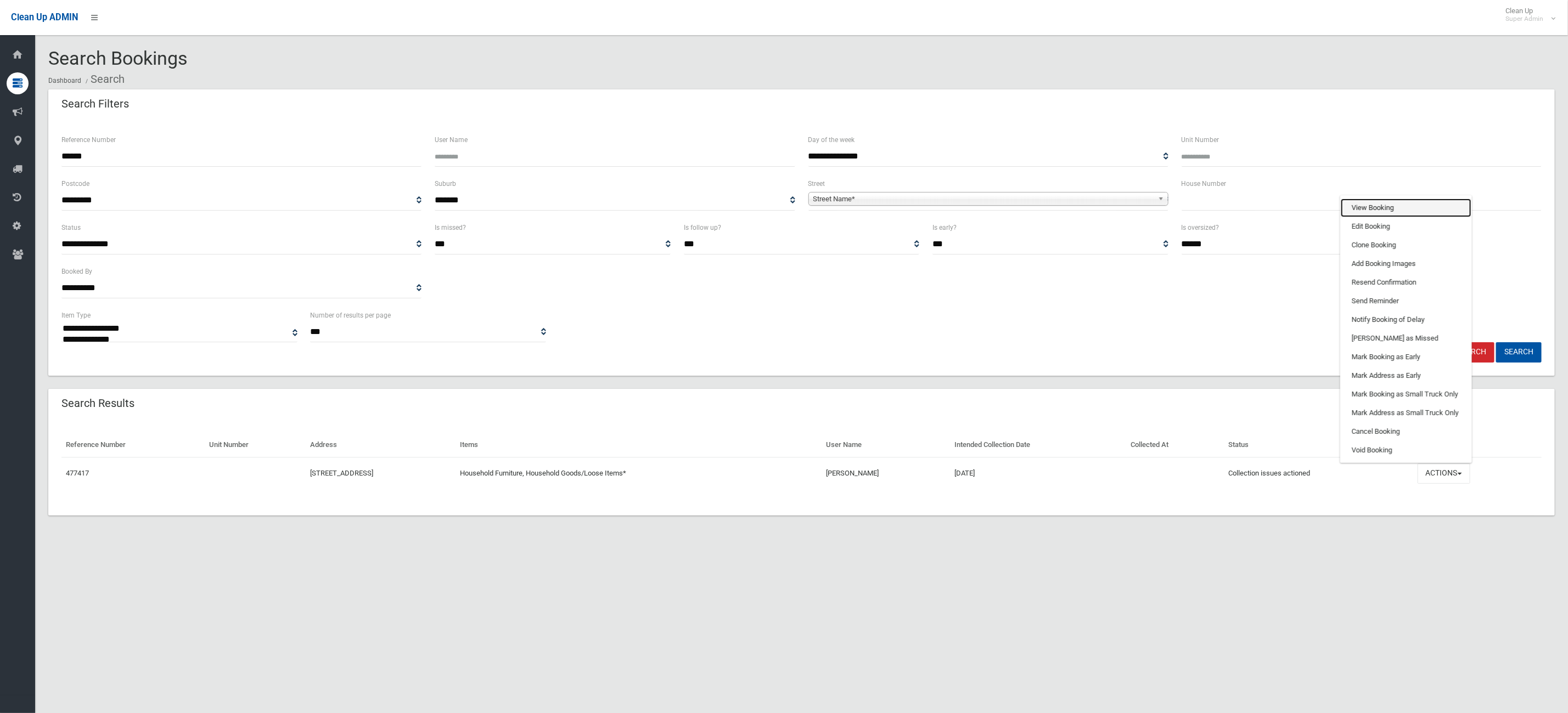
click at [1446, 215] on link "View Booking" at bounding box center [1406, 207] width 131 height 19
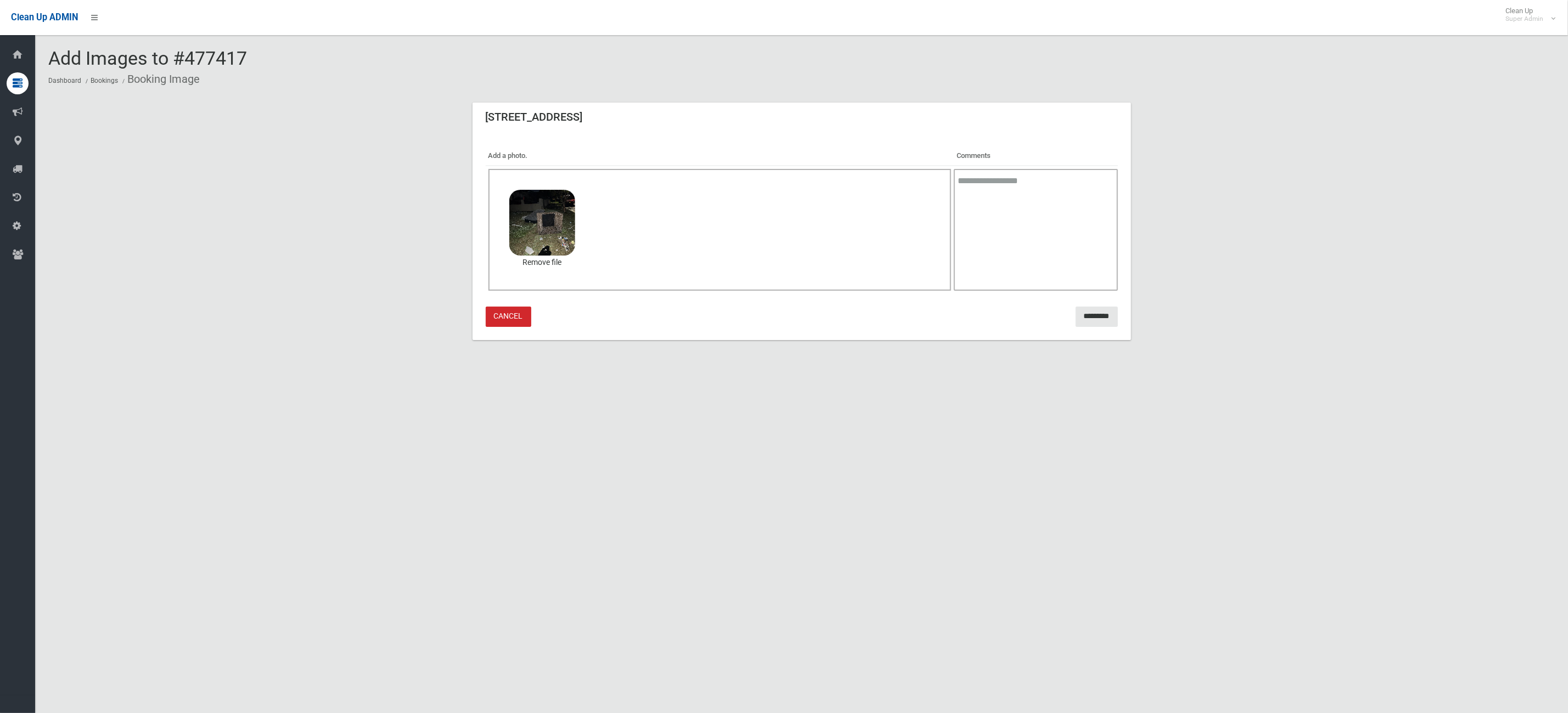
click at [1051, 212] on textarea at bounding box center [1035, 230] width 164 height 122
type textarea "*"
click at [1054, 181] on textarea "**********" at bounding box center [1035, 230] width 164 height 122
type textarea "**********"
click at [1080, 326] on div "**********" at bounding box center [802, 237] width 659 height 207
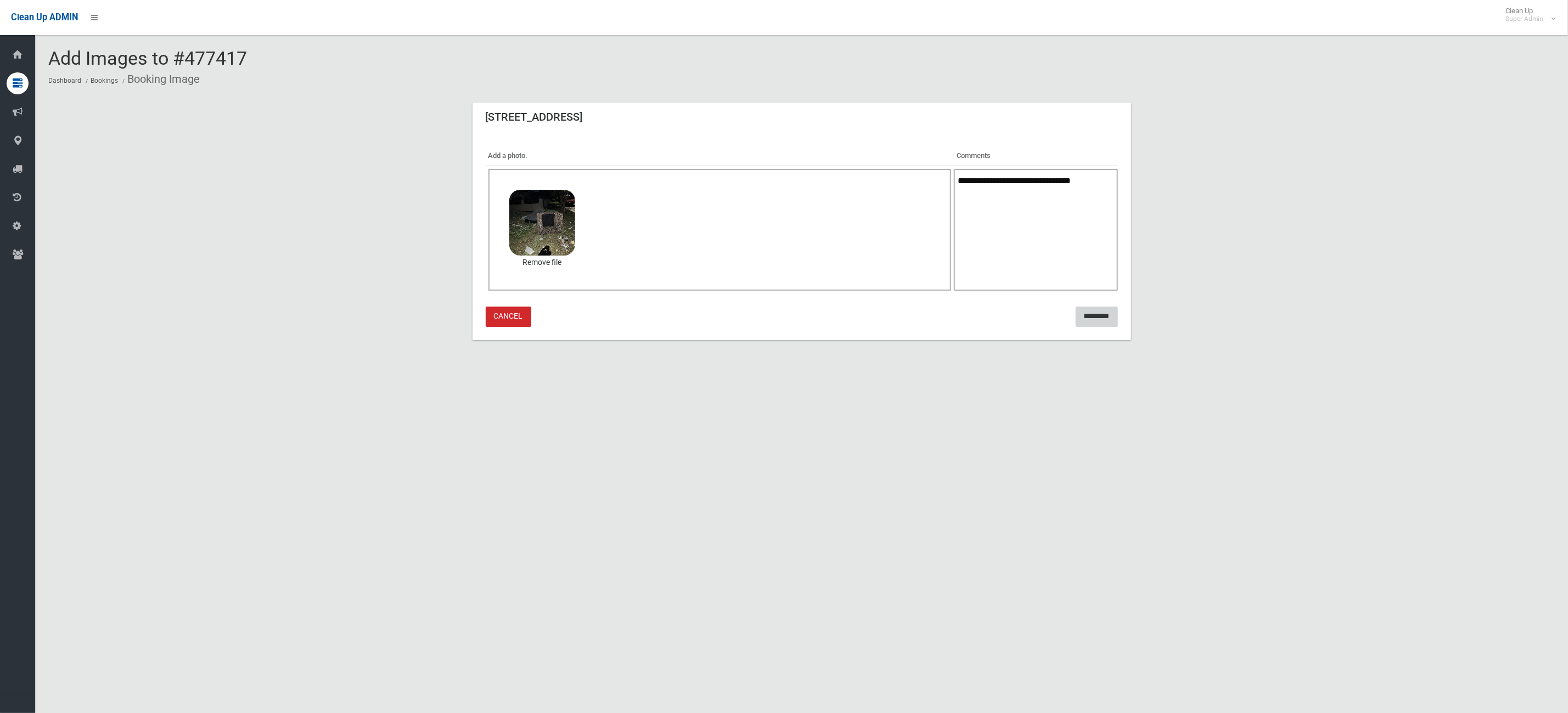
click at [1087, 313] on input "*********" at bounding box center [1096, 316] width 42 height 20
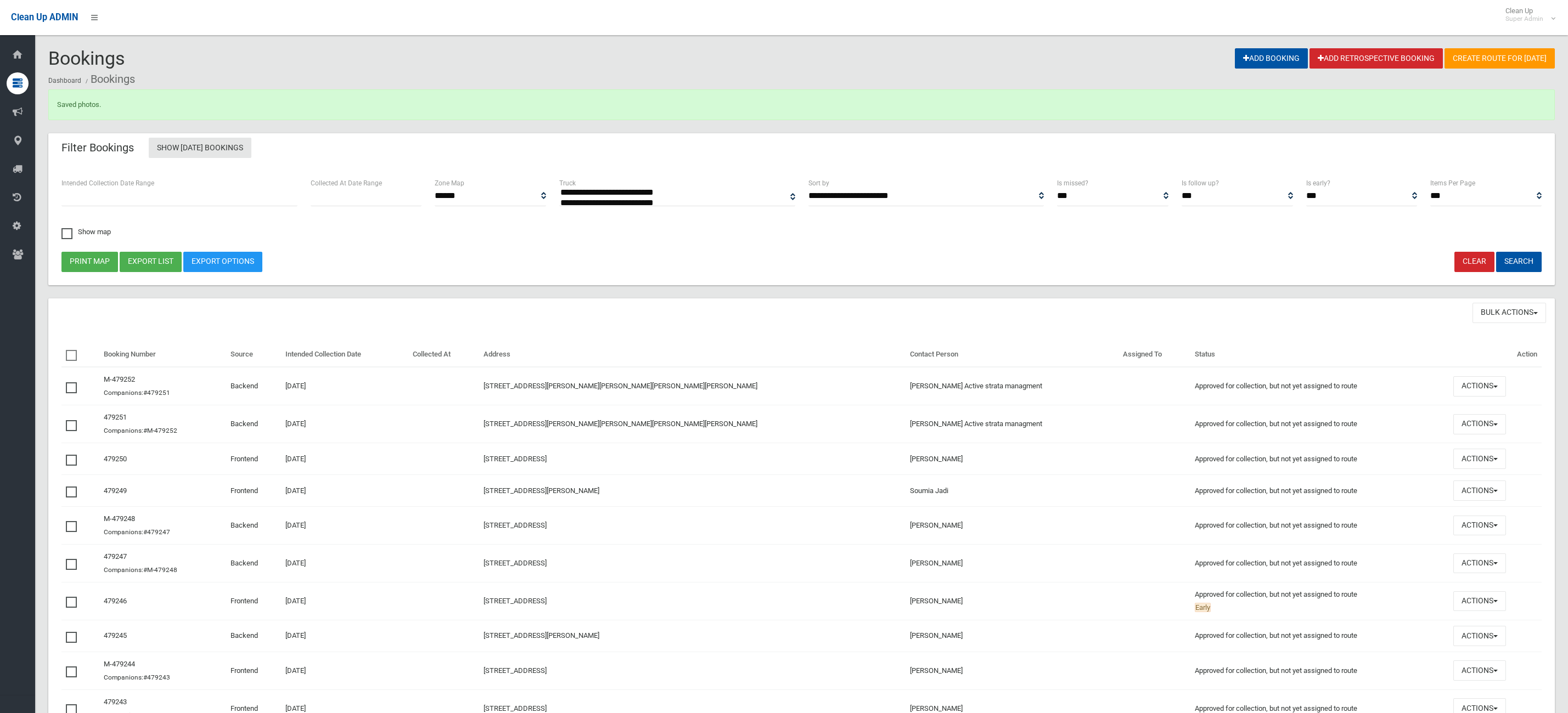
select select
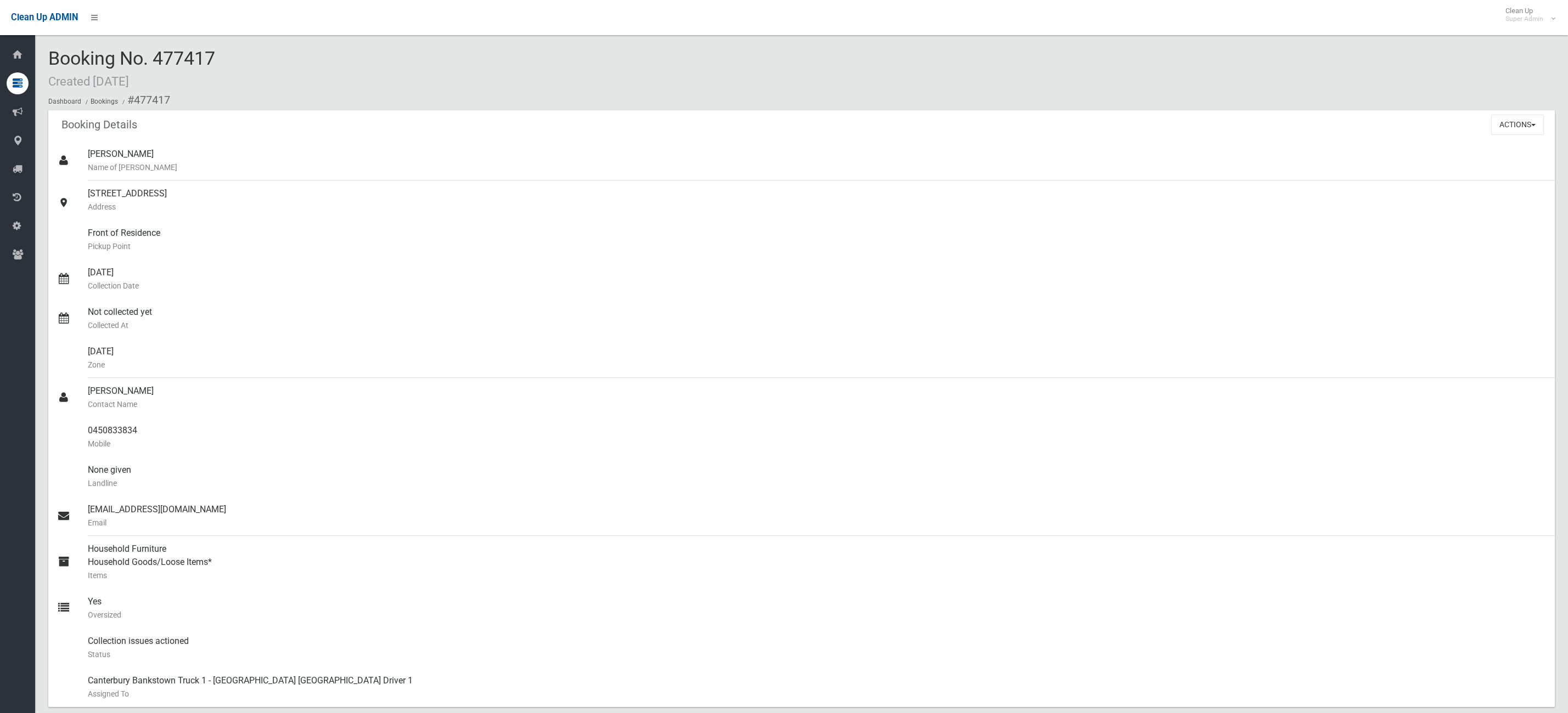
scroll to position [576, 0]
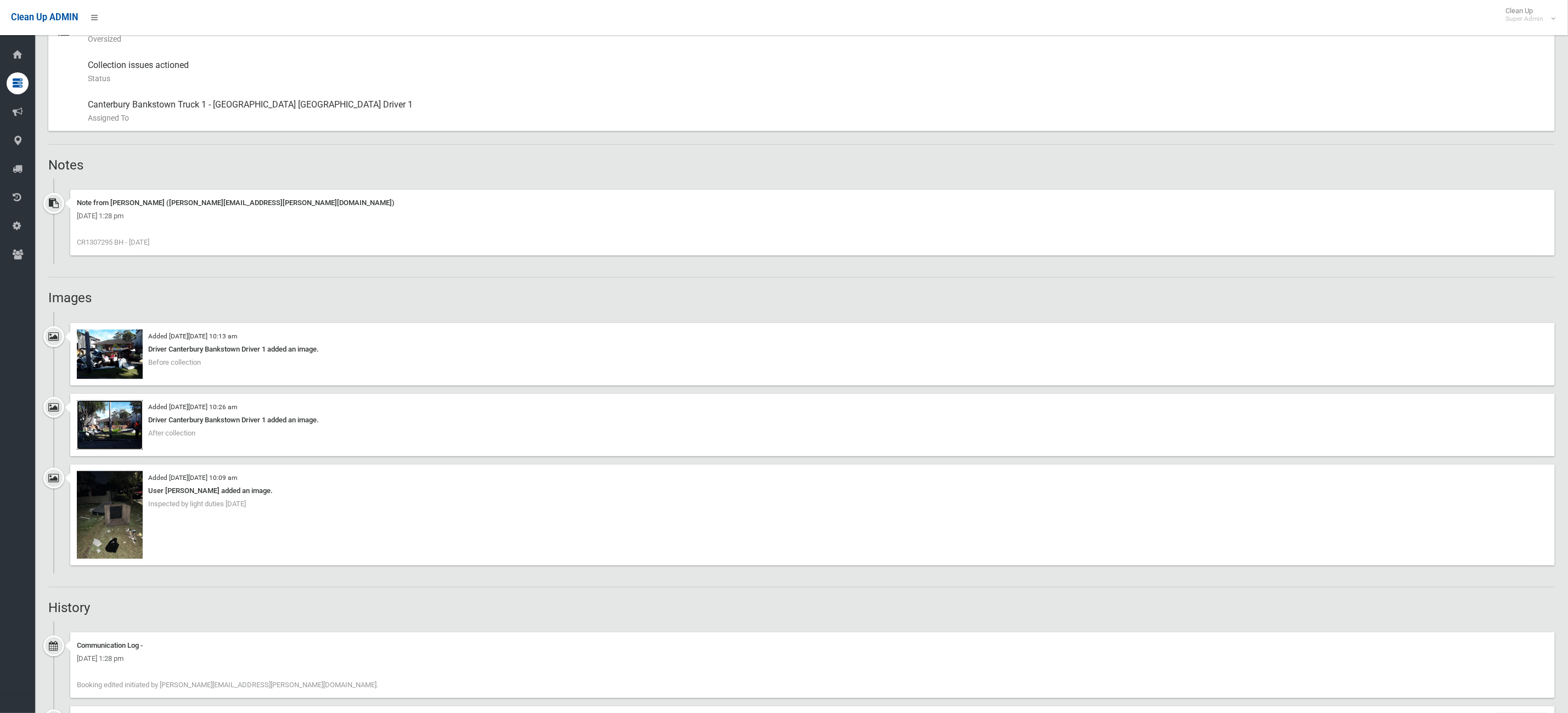
click at [96, 426] on img at bounding box center [110, 425] width 66 height 49
click at [112, 520] on img at bounding box center [110, 515] width 66 height 88
click at [121, 363] on img at bounding box center [110, 354] width 66 height 49
click at [105, 540] on img at bounding box center [110, 515] width 66 height 88
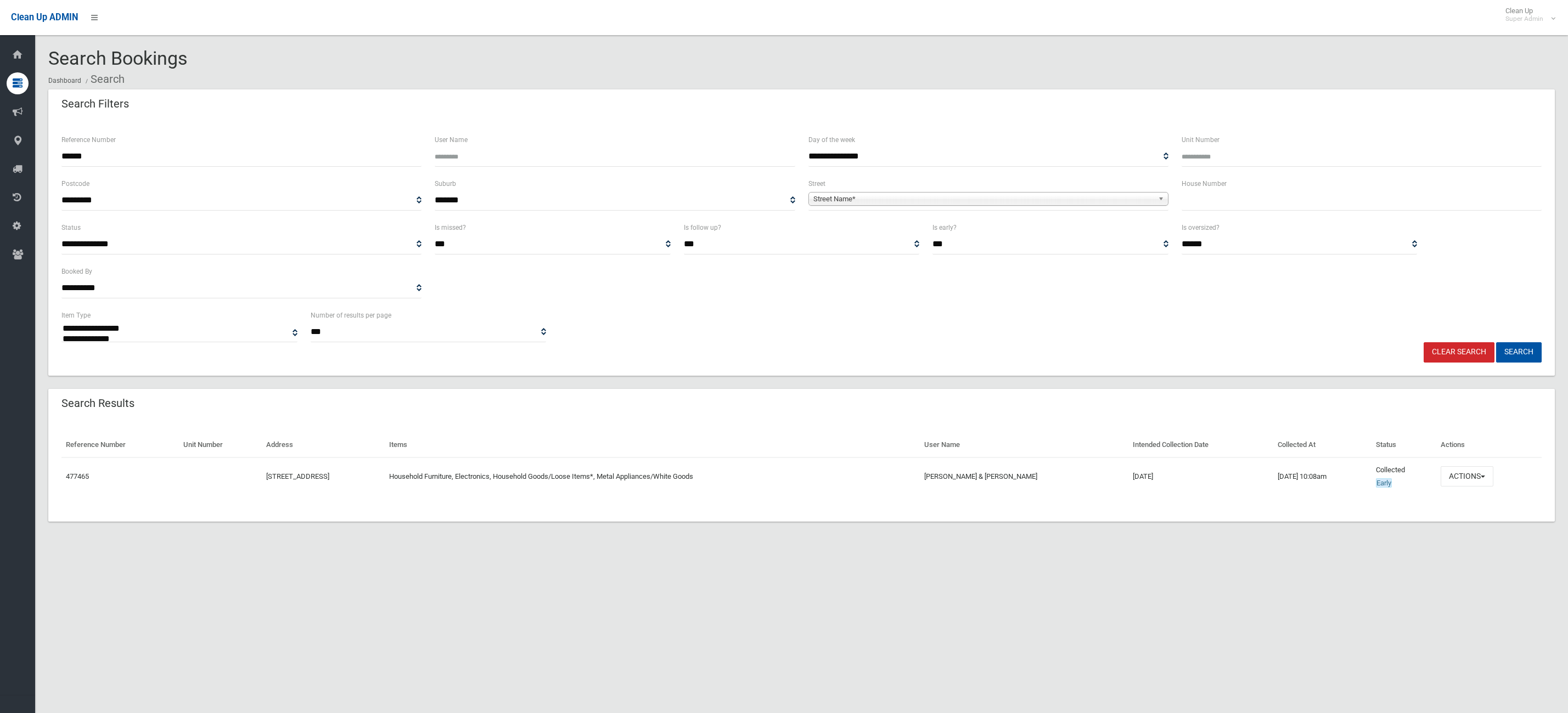
select select
click at [1493, 481] on button "Actions" at bounding box center [1467, 476] width 53 height 20
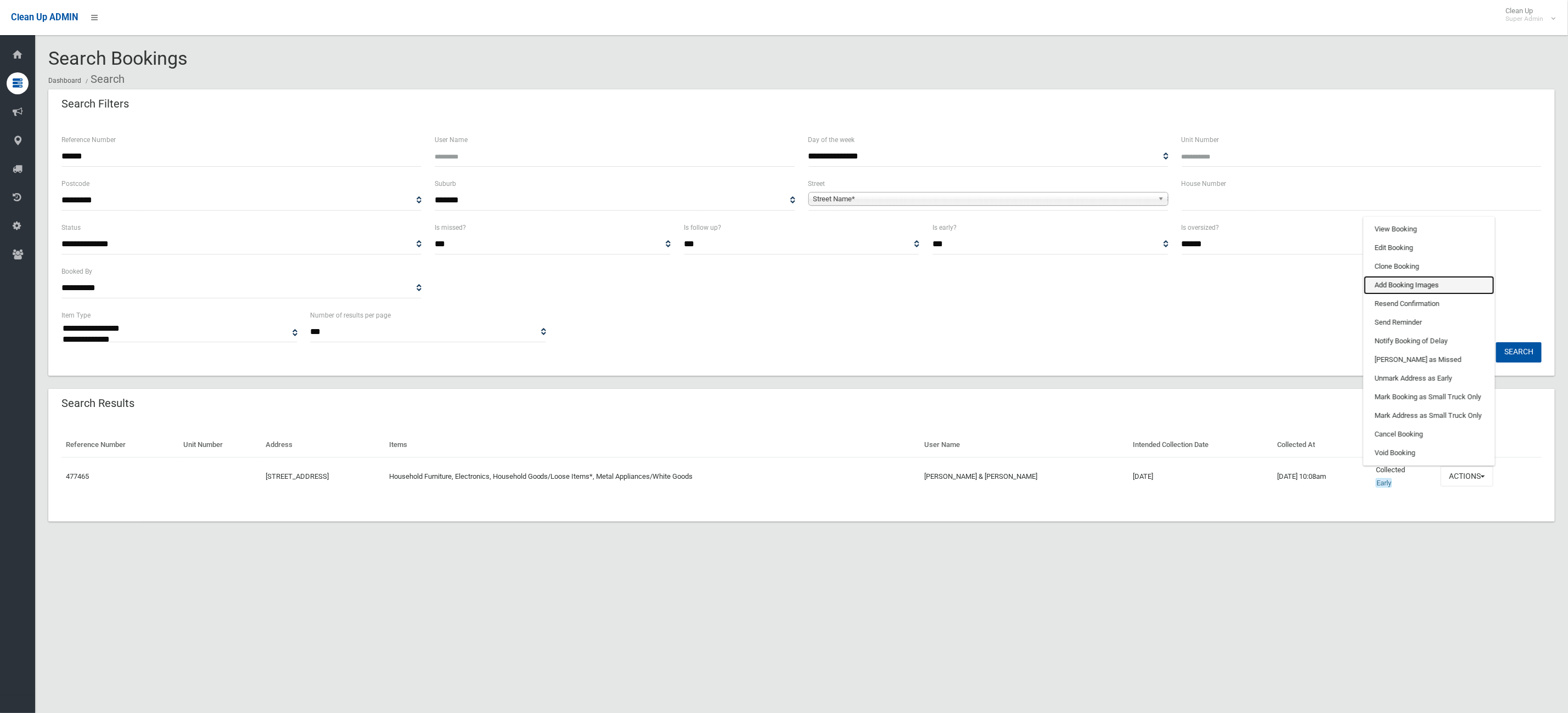
click at [1416, 283] on link "Add Booking Images" at bounding box center [1429, 285] width 131 height 19
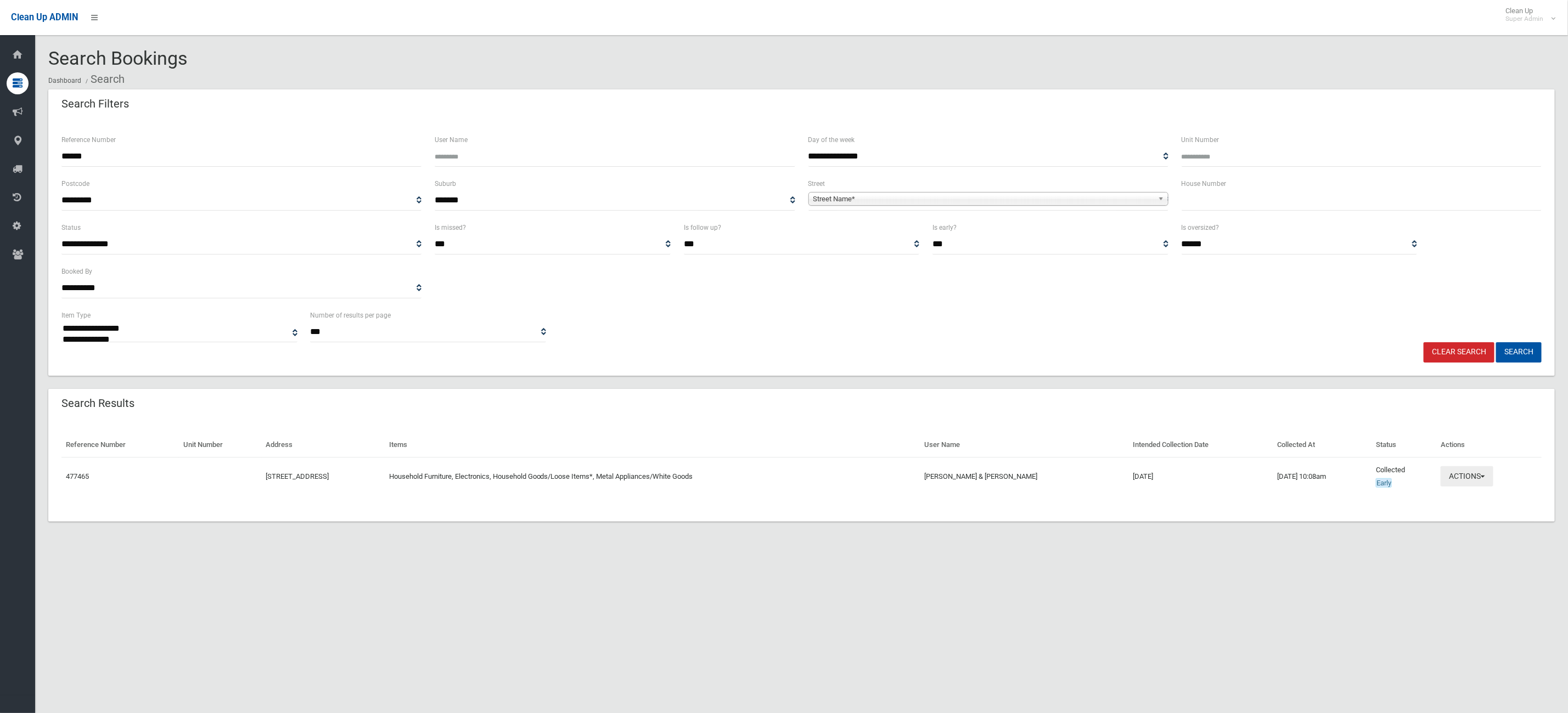
click at [1493, 482] on button "Actions" at bounding box center [1467, 476] width 53 height 20
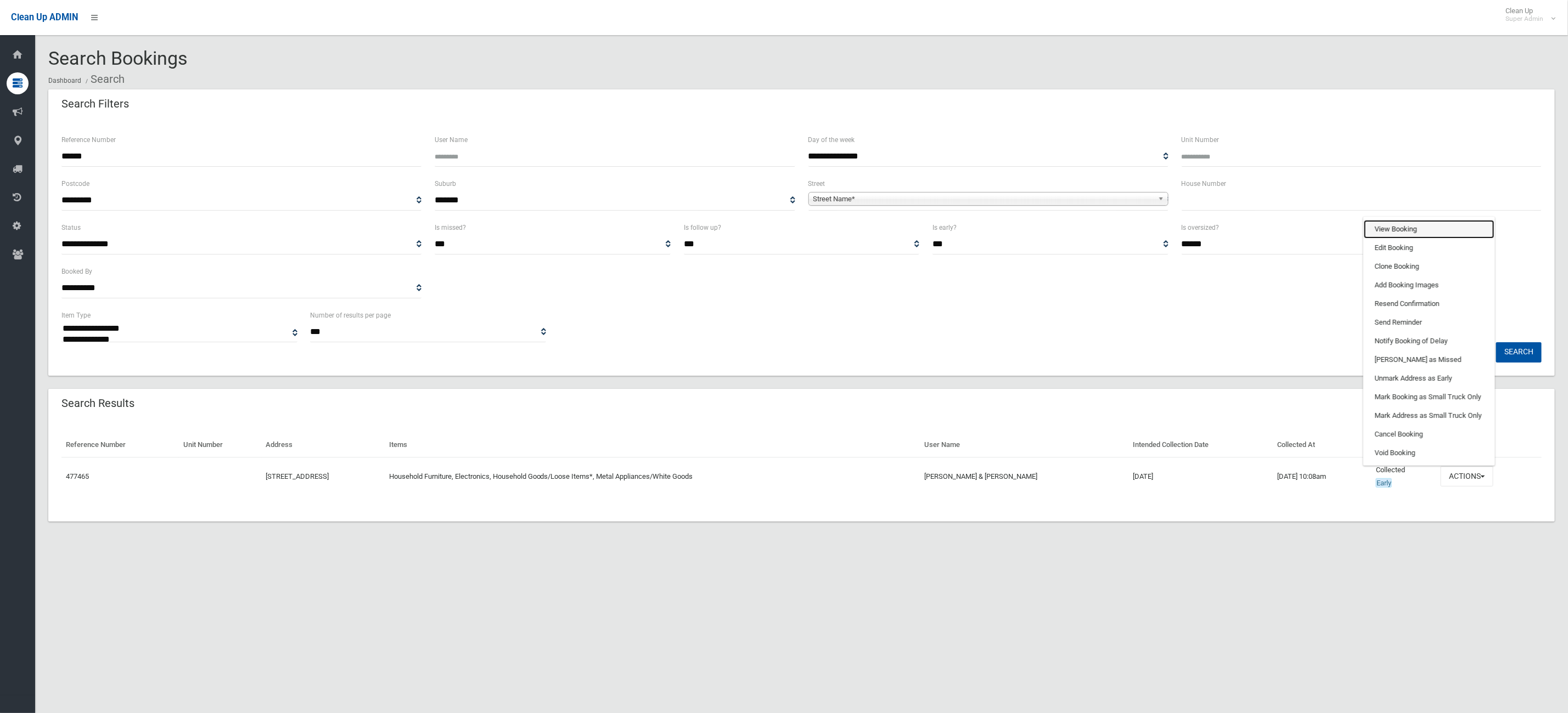
click at [1474, 229] on link "View Booking" at bounding box center [1429, 229] width 131 height 19
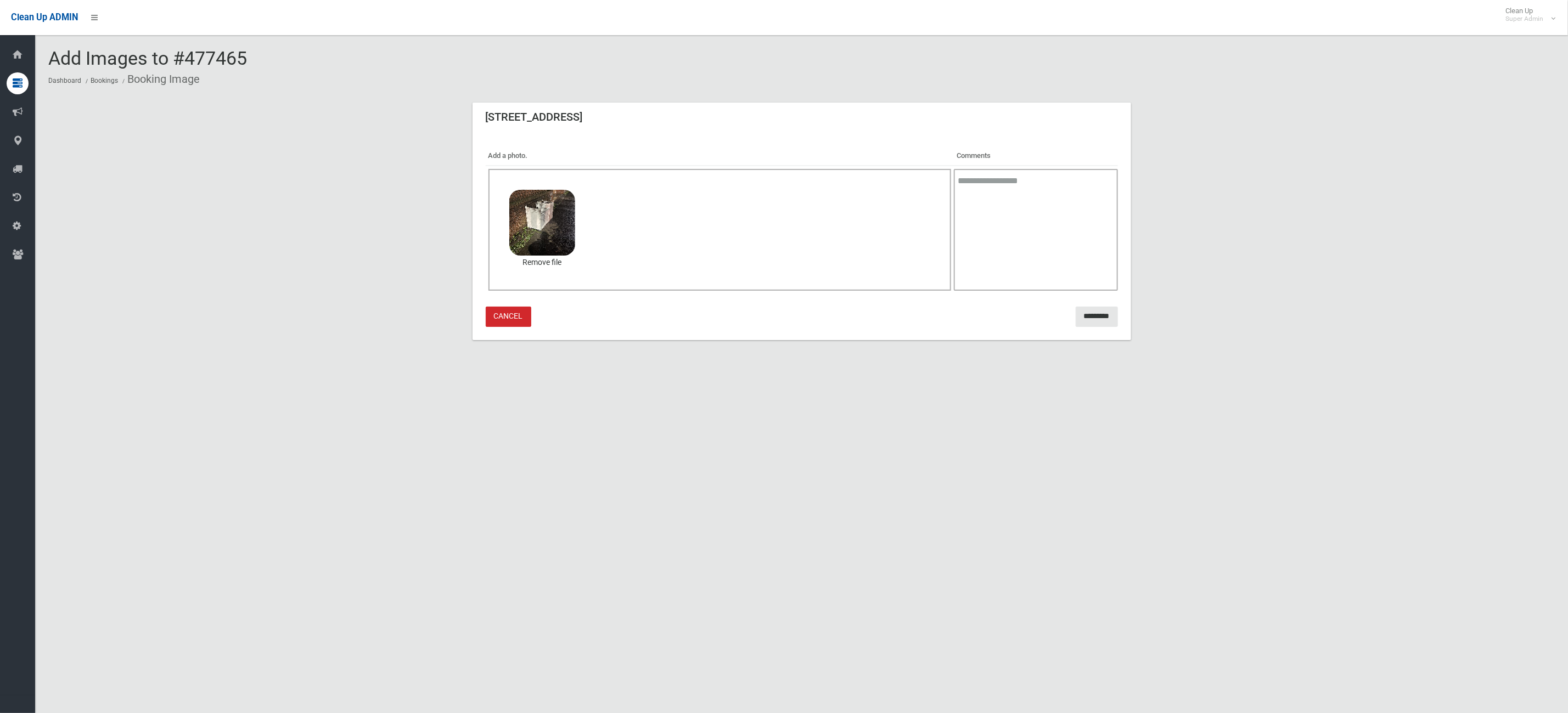
drag, startPoint x: 1031, startPoint y: 224, endPoint x: 1037, endPoint y: 224, distance: 6.0
click at [1032, 224] on textarea at bounding box center [1035, 230] width 164 height 122
type textarea "**********"
click at [1082, 316] on input "*********" at bounding box center [1096, 316] width 42 height 20
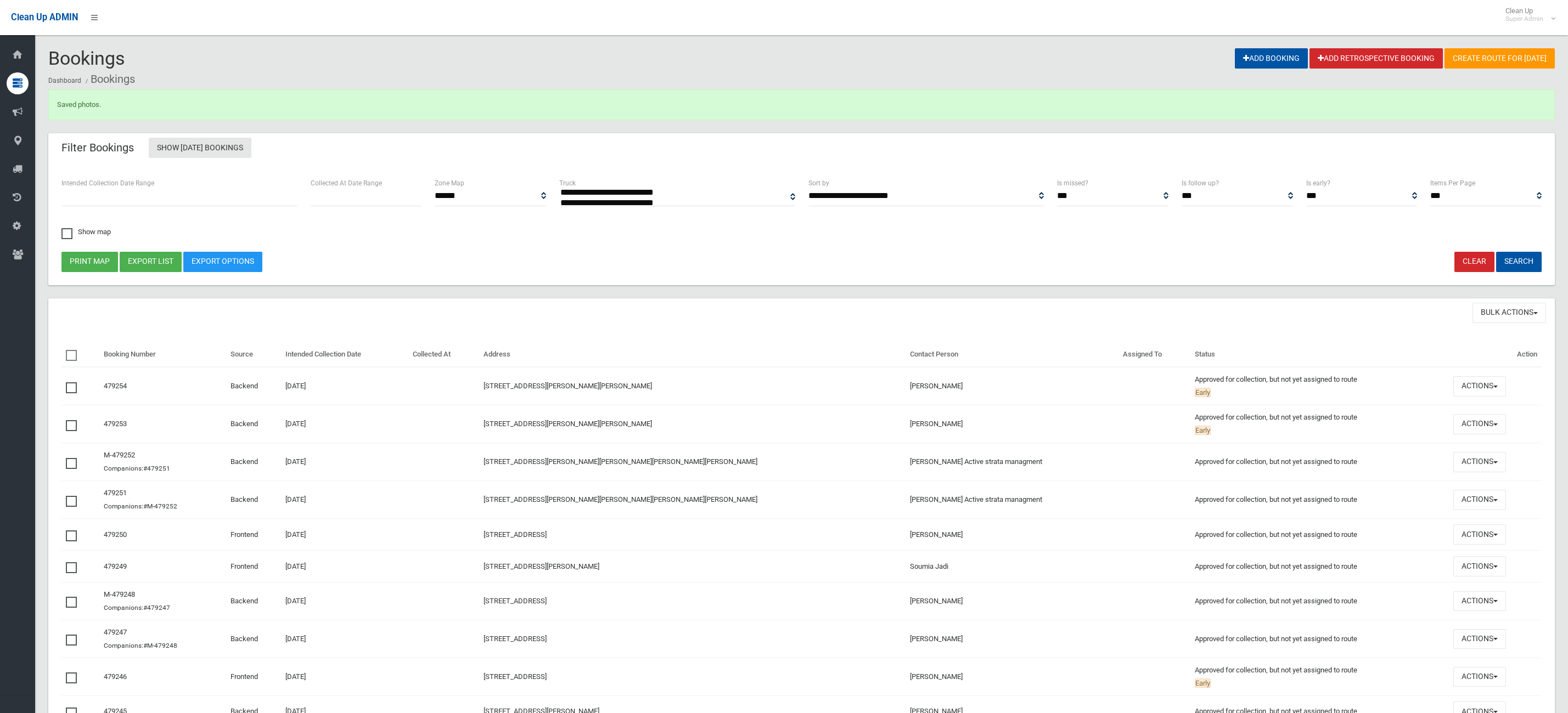
select select
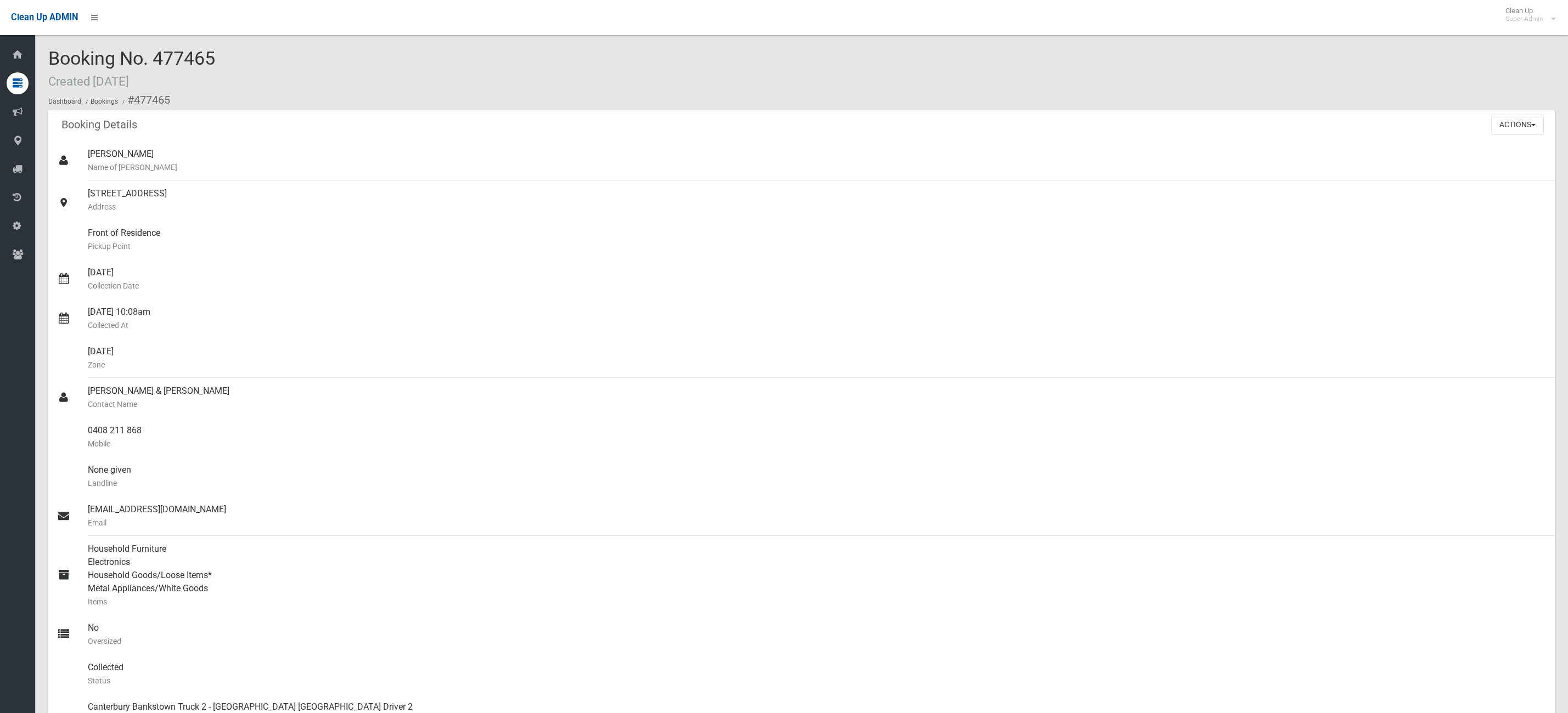
scroll to position [905, 0]
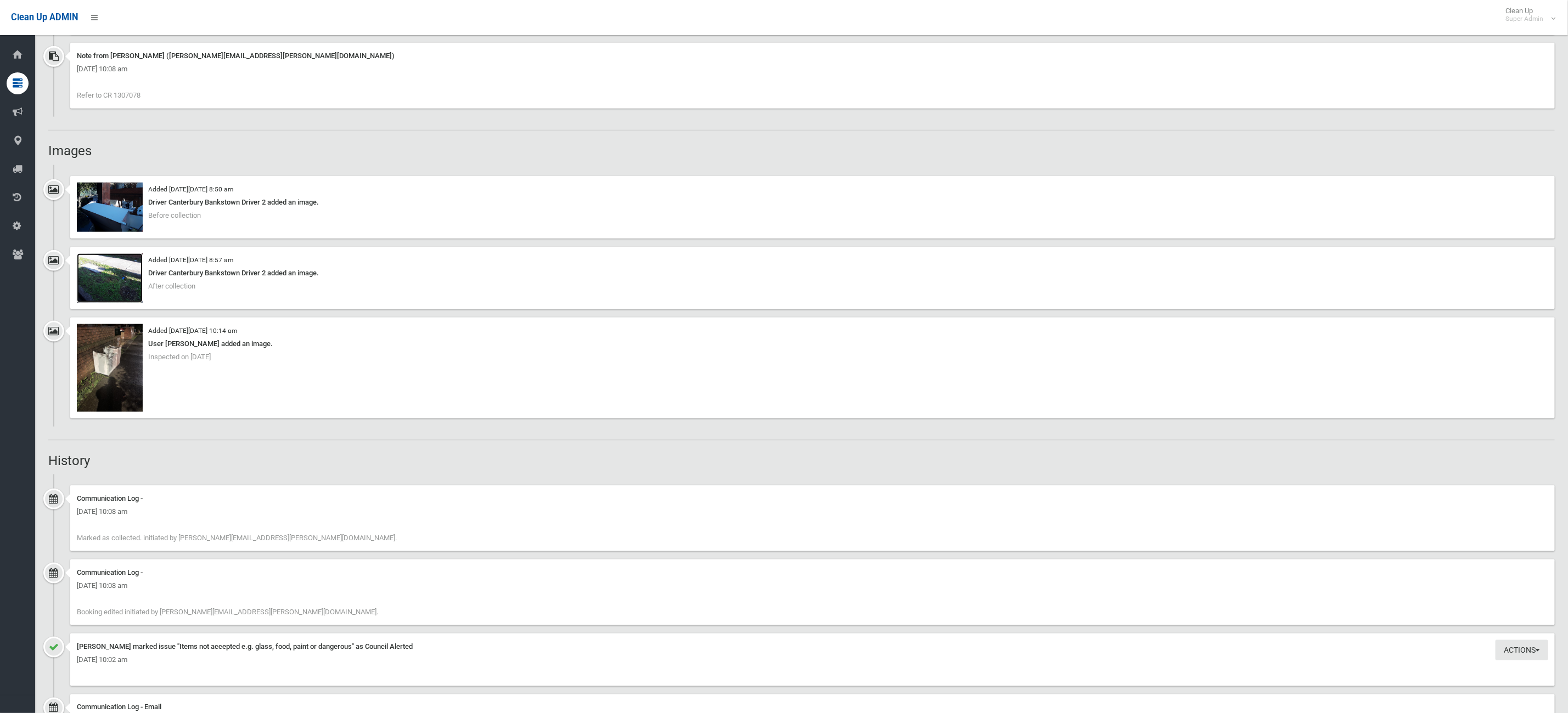
click at [127, 257] on img at bounding box center [110, 278] width 66 height 49
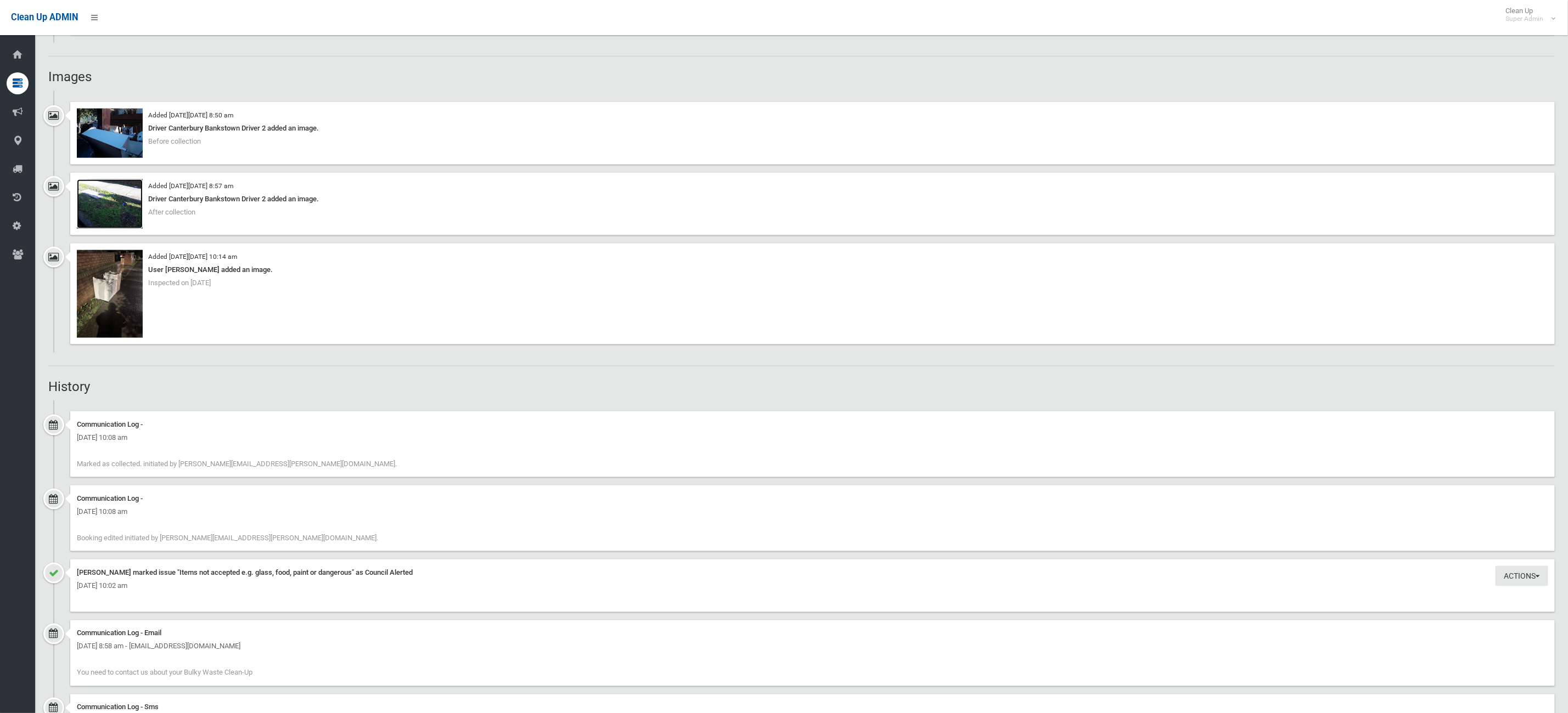
scroll to position [1234, 0]
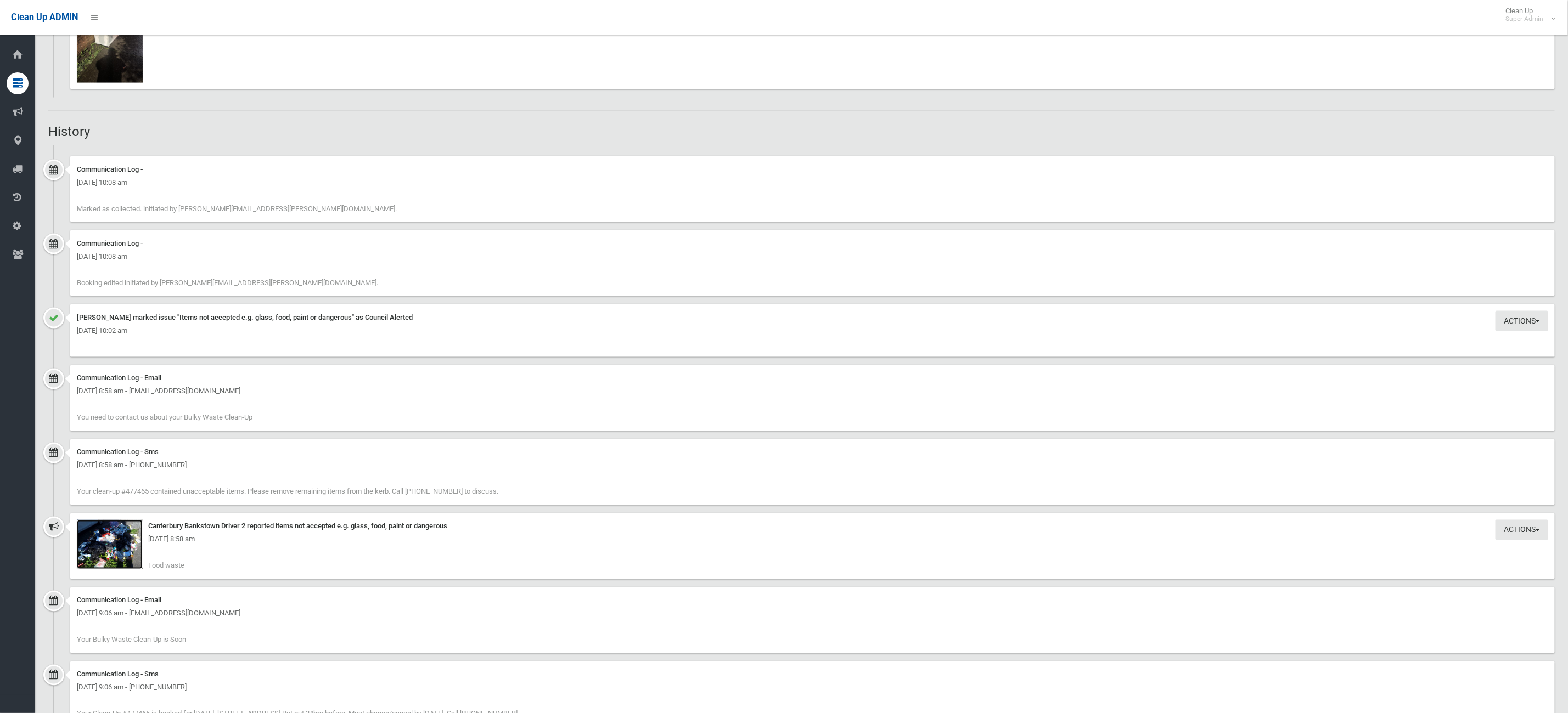
click at [125, 555] on img at bounding box center [110, 544] width 66 height 49
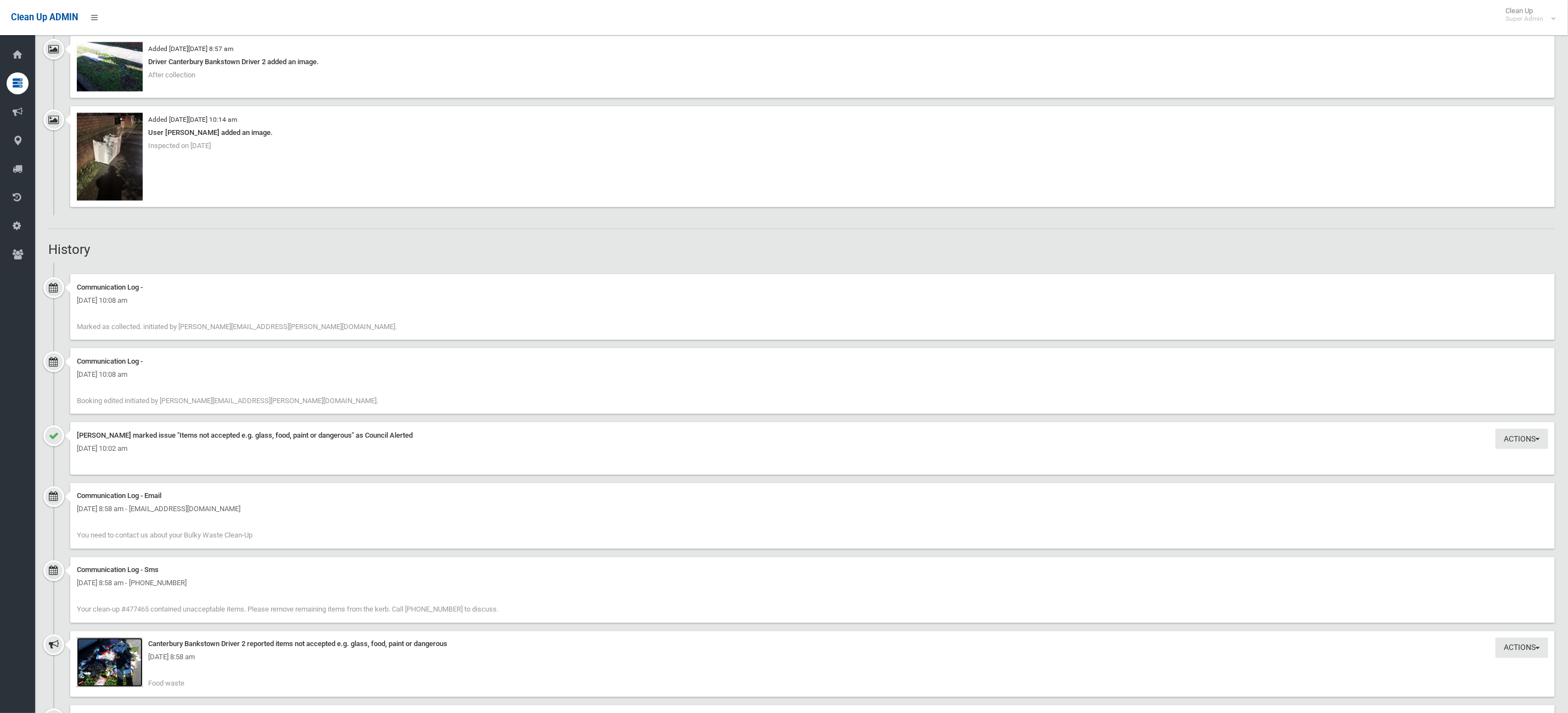
scroll to position [905, 0]
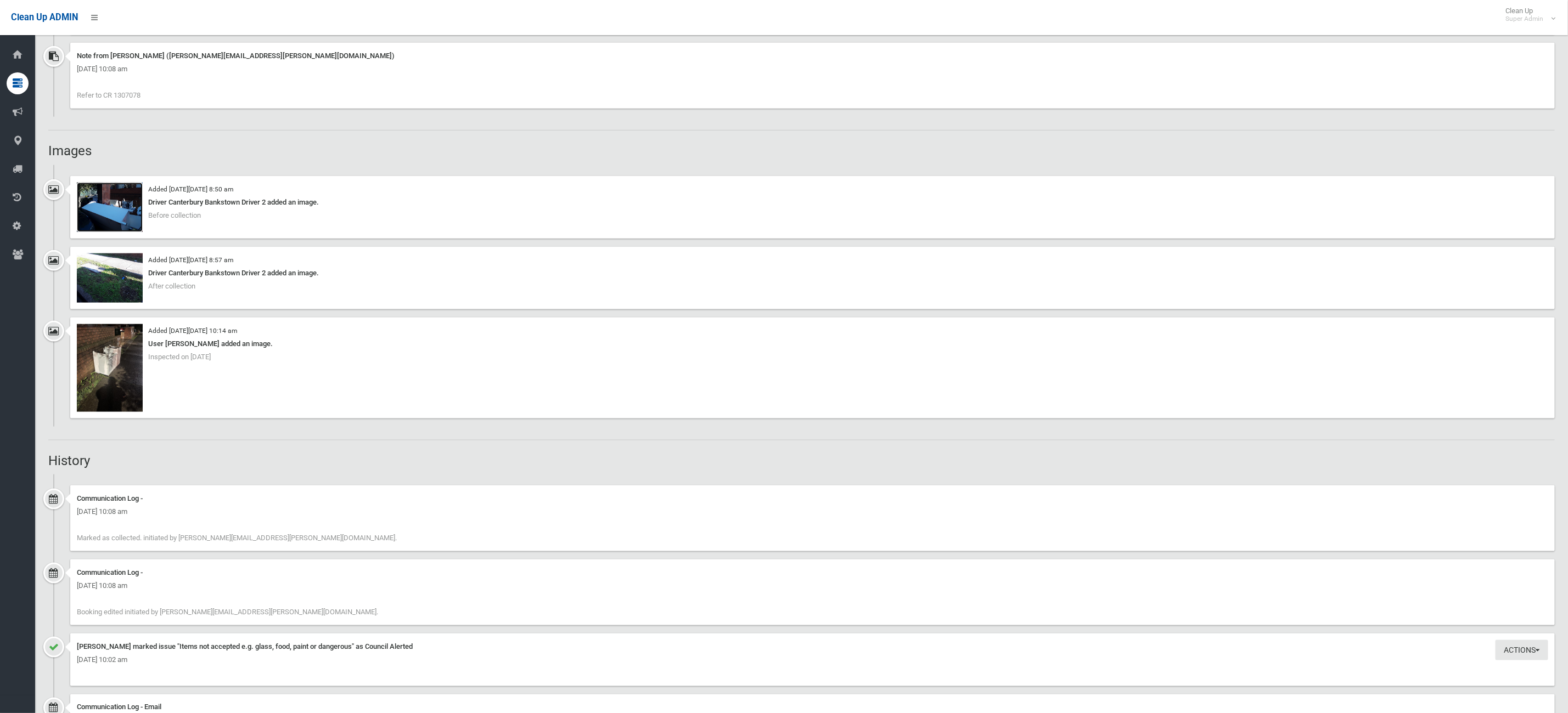
click at [128, 220] on img at bounding box center [110, 207] width 66 height 49
click at [127, 402] on img at bounding box center [110, 368] width 66 height 88
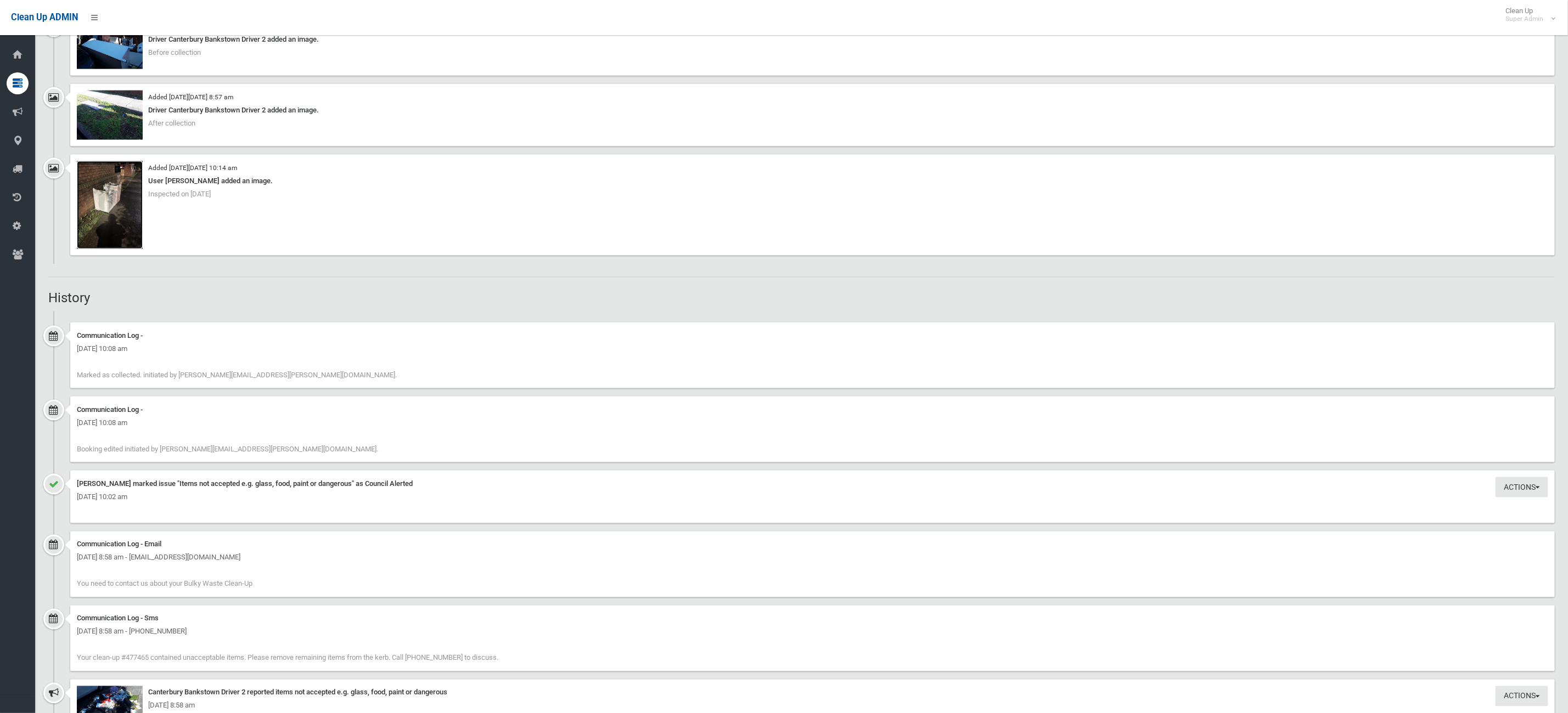
scroll to position [1316, 0]
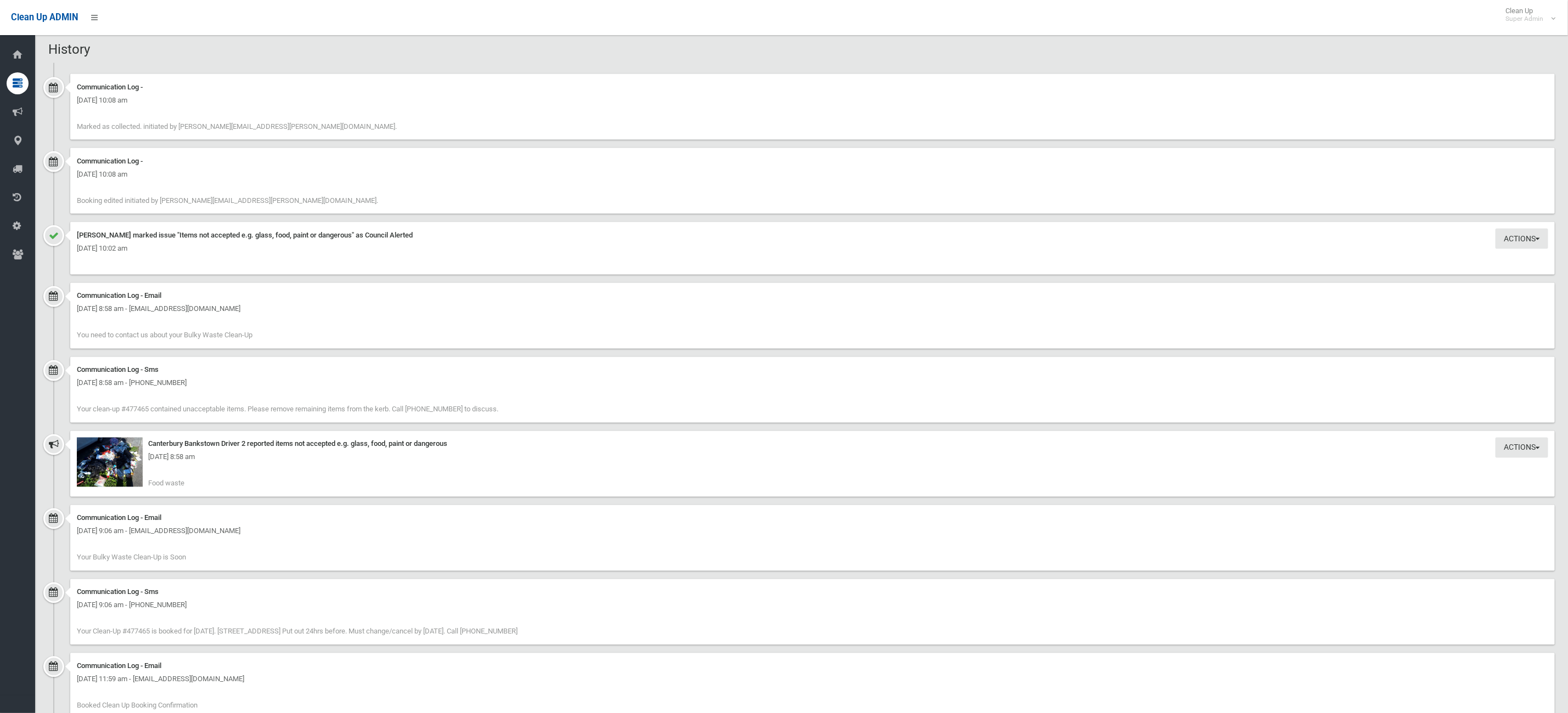
drag, startPoint x: 122, startPoint y: 459, endPoint x: 127, endPoint y: 453, distance: 7.8
click at [122, 457] on div "[DATE] 8:58 am" at bounding box center [812, 457] width 1471 height 13
click at [104, 472] on img at bounding box center [110, 462] width 66 height 49
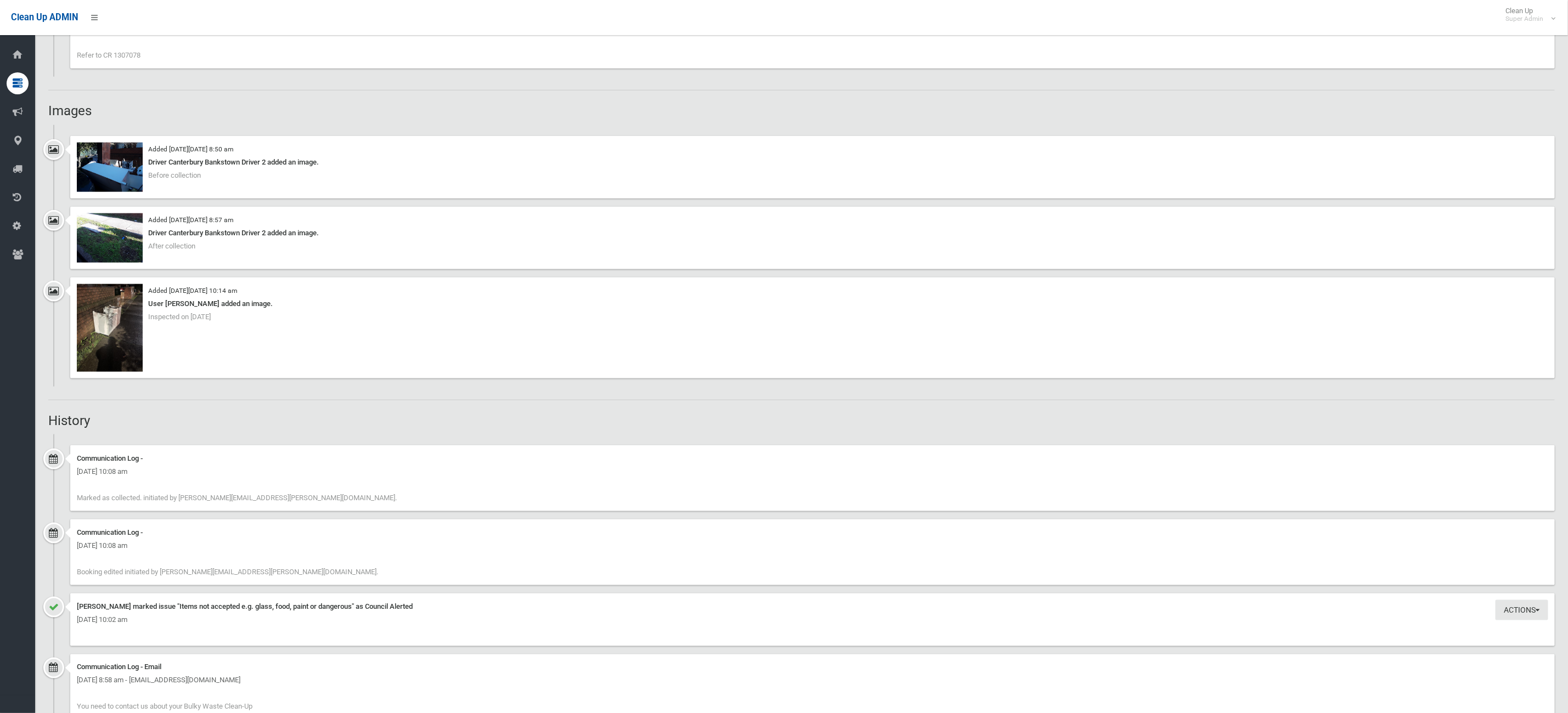
scroll to position [823, 0]
